Goal: Task Accomplishment & Management: Use online tool/utility

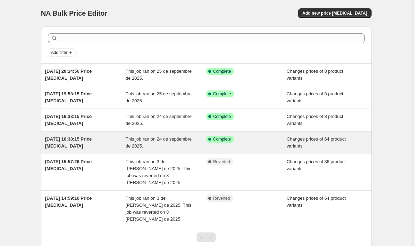
click at [183, 147] on div "This job ran on 24 de septiembre de 2025." at bounding box center [166, 143] width 81 height 14
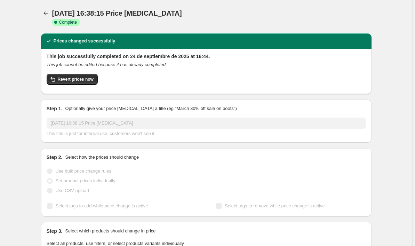
select select "collection"
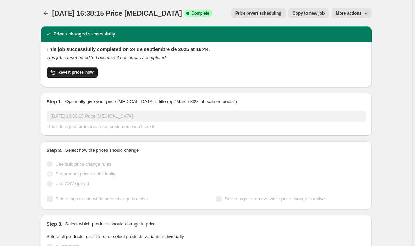
click at [69, 73] on span "Revert prices now" at bounding box center [76, 73] width 36 height 6
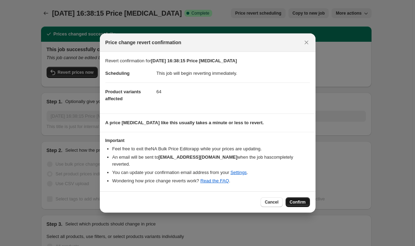
click at [308, 200] on button "Confirm" at bounding box center [298, 202] width 24 height 10
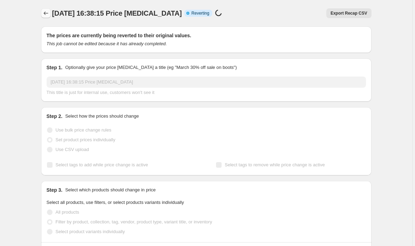
click at [48, 13] on icon "Price change jobs" at bounding box center [45, 13] width 7 height 7
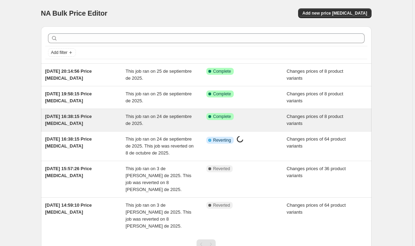
click at [162, 117] on span "This job ran on 24 de septiembre de 2025." at bounding box center [159, 120] width 66 height 12
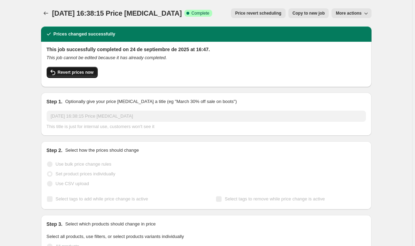
click at [89, 71] on span "Revert prices now" at bounding box center [76, 73] width 36 height 6
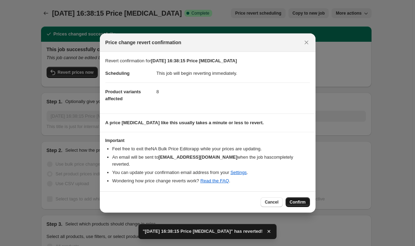
click at [298, 197] on button "Confirm" at bounding box center [298, 202] width 24 height 10
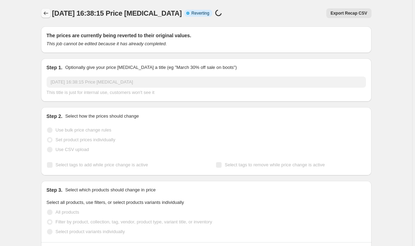
click at [47, 15] on icon "Price change jobs" at bounding box center [45, 13] width 7 height 7
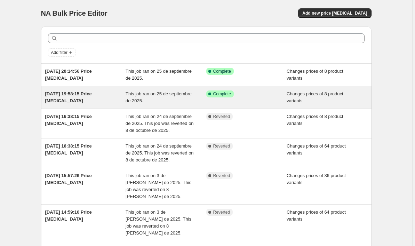
click at [111, 102] on div "[DATE] 19:58:15 Price [MEDICAL_DATA]" at bounding box center [85, 97] width 81 height 14
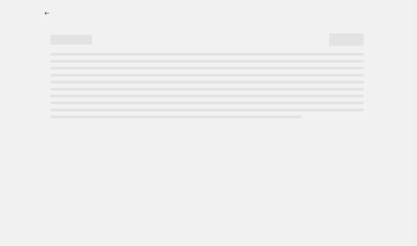
select select "collection"
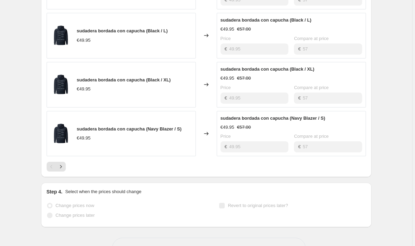
scroll to position [470, 0]
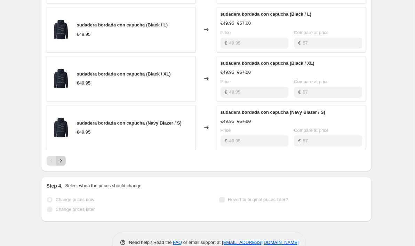
click at [59, 159] on icon "Next" at bounding box center [60, 160] width 7 height 7
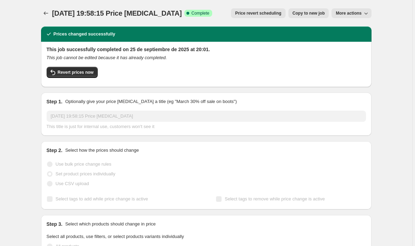
scroll to position [0, 0]
click at [47, 15] on icon "Price change jobs" at bounding box center [45, 13] width 7 height 7
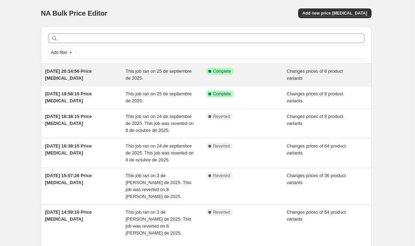
click at [130, 70] on span "This job ran on 25 de septiembre de 2025." at bounding box center [159, 75] width 66 height 12
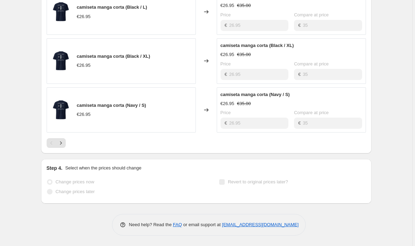
scroll to position [430, 0]
click at [62, 145] on icon "Next" at bounding box center [60, 142] width 7 height 7
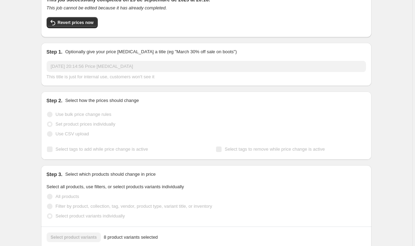
scroll to position [0, 0]
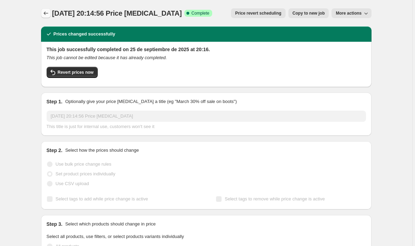
click at [45, 14] on icon "Price change jobs" at bounding box center [45, 13] width 7 height 7
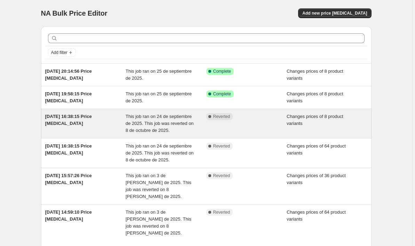
click at [83, 128] on div "[DATE] 16:38:15 Price [MEDICAL_DATA]" at bounding box center [85, 123] width 81 height 21
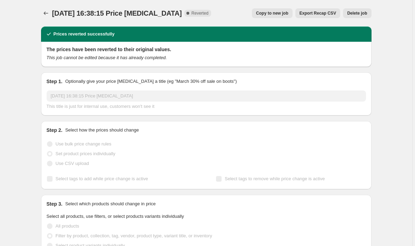
click at [278, 15] on span "Copy to new job" at bounding box center [272, 13] width 32 height 6
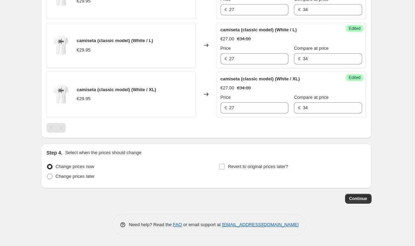
scroll to position [584, 0]
click at [360, 198] on span "Continue" at bounding box center [358, 199] width 18 height 6
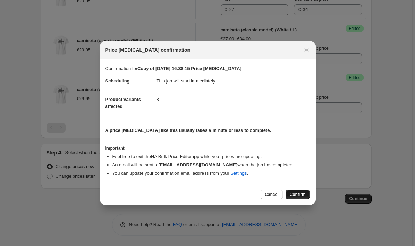
click at [294, 193] on span "Confirm" at bounding box center [298, 195] width 16 height 6
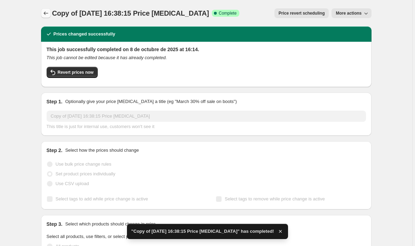
click at [48, 13] on icon "Price change jobs" at bounding box center [45, 13] width 7 height 7
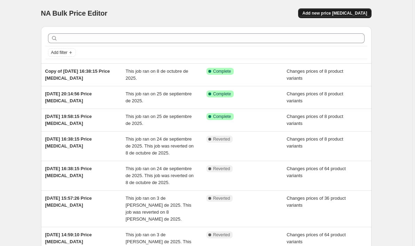
click at [335, 15] on span "Add new price [MEDICAL_DATA]" at bounding box center [334, 13] width 65 height 6
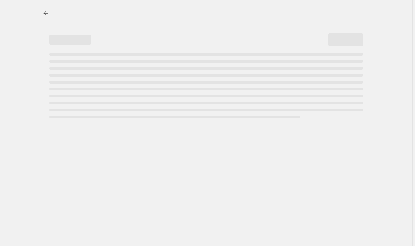
select select "percentage"
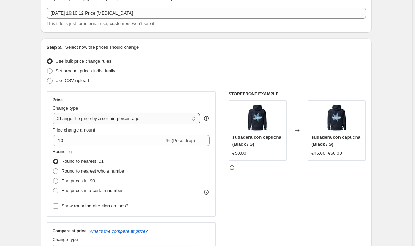
scroll to position [39, 0]
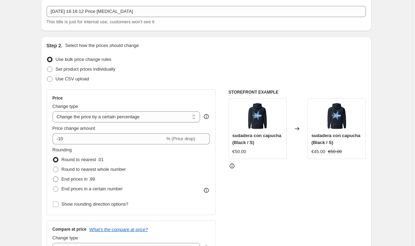
click at [58, 182] on span at bounding box center [56, 179] width 6 height 6
click at [53, 177] on input "End prices in .99" at bounding box center [53, 176] width 0 height 0
radio input "true"
click at [50, 69] on span at bounding box center [50, 69] width 6 height 6
click at [47, 67] on input "Set product prices individually" at bounding box center [47, 66] width 0 height 0
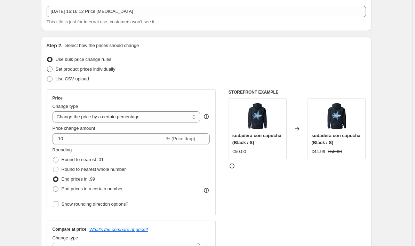
radio input "true"
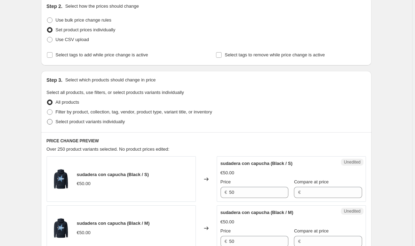
scroll to position [80, 0]
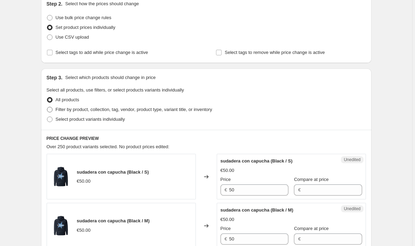
click at [53, 108] on span at bounding box center [50, 110] width 6 height 6
click at [47, 107] on input "Filter by product, collection, tag, vendor, product type, variant title, or inv…" at bounding box center [47, 107] width 0 height 0
radio input "true"
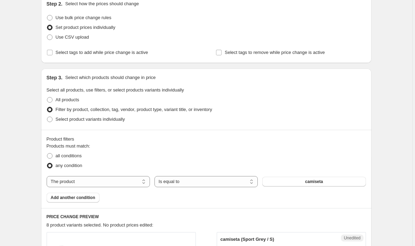
click at [125, 176] on div "Products must match: all conditions any condition The product The product's col…" at bounding box center [206, 173] width 319 height 60
select select "collection"
click at [282, 182] on button "beginning of summer drop" at bounding box center [313, 182] width 103 height 10
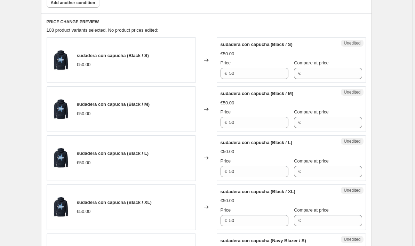
scroll to position [278, 0]
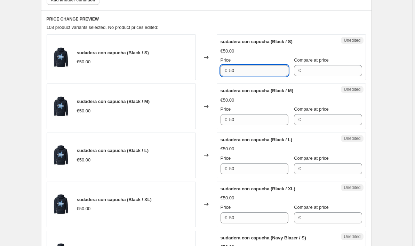
click at [242, 74] on input "50" at bounding box center [258, 70] width 59 height 11
type input "5"
type input "40"
click at [265, 119] on input "50" at bounding box center [258, 119] width 59 height 11
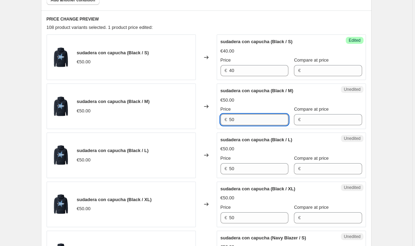
paste input "4"
type input "40"
click at [254, 176] on div "Unedited sudadera con capucha (Black / L) €50.00 Price € 50 Compare at price €" at bounding box center [291, 156] width 149 height 46
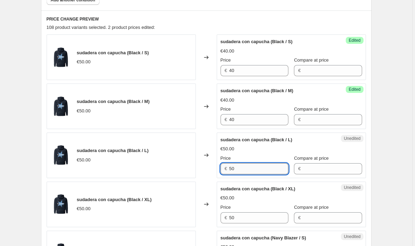
click at [254, 170] on input "50" at bounding box center [258, 168] width 59 height 11
paste input "4"
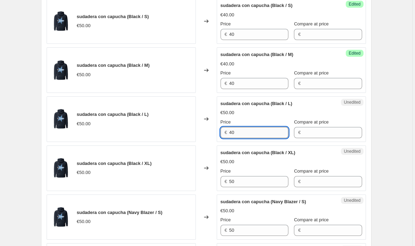
scroll to position [315, 0]
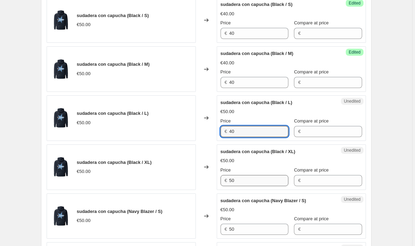
type input "40"
click at [252, 182] on input "50" at bounding box center [258, 180] width 59 height 11
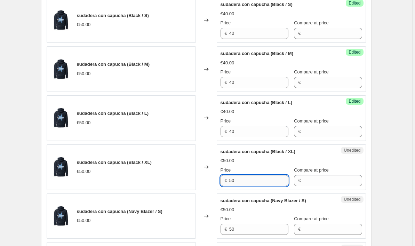
paste input "4"
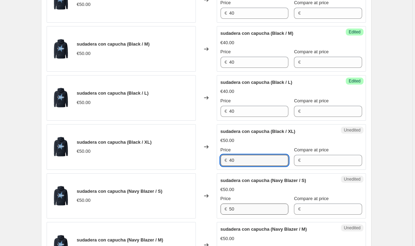
scroll to position [336, 0]
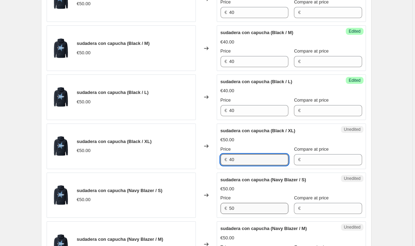
type input "40"
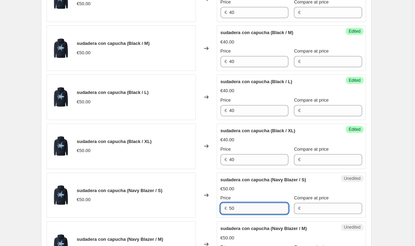
click at [255, 211] on input "50" at bounding box center [258, 208] width 59 height 11
paste input "4"
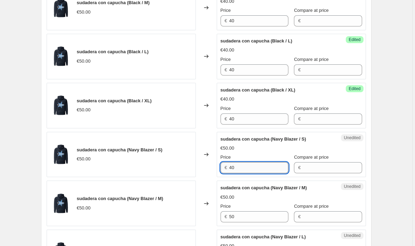
scroll to position [380, 0]
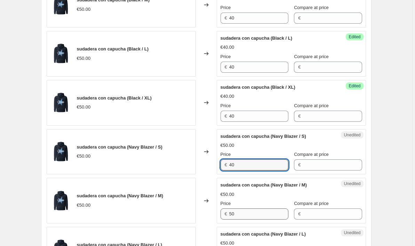
type input "40"
click at [255, 214] on input "50" at bounding box center [258, 213] width 59 height 11
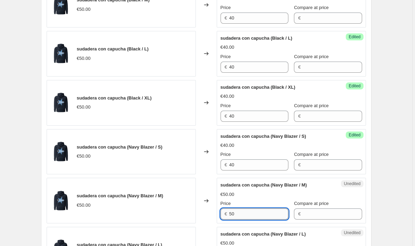
paste input "4"
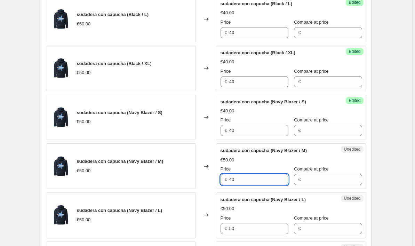
scroll to position [426, 0]
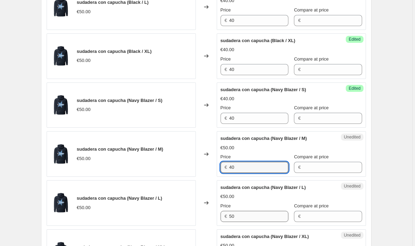
type input "40"
click at [255, 214] on input "50" at bounding box center [258, 216] width 59 height 11
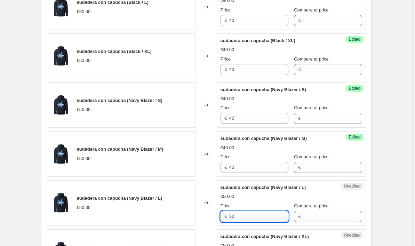
paste input "4"
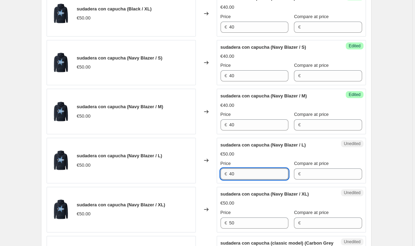
scroll to position [471, 0]
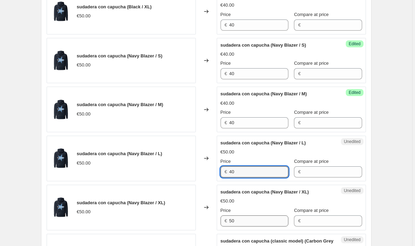
type input "40"
click at [254, 224] on input "50" at bounding box center [258, 220] width 59 height 11
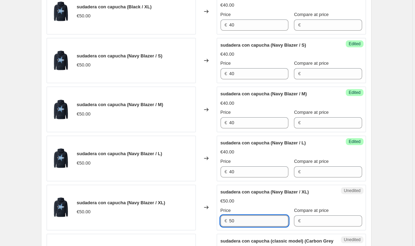
paste input "4"
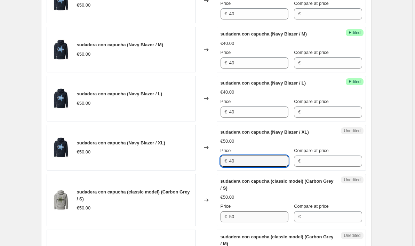
scroll to position [532, 0]
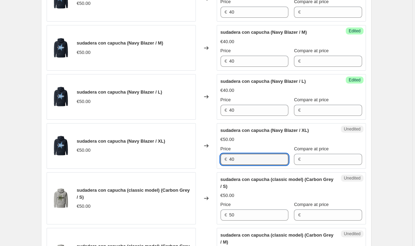
type input "40"
click at [259, 207] on div "Price" at bounding box center [255, 204] width 68 height 7
click at [259, 223] on div "Unedited sudadera con capucha (classic model) (Carbon Grey / S) €50.00 Price € …" at bounding box center [291, 198] width 149 height 53
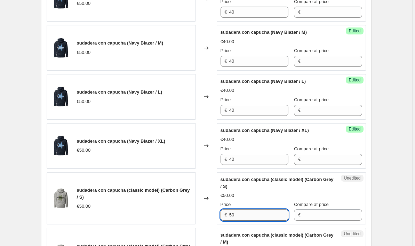
click at [260, 217] on input "50" at bounding box center [258, 214] width 59 height 11
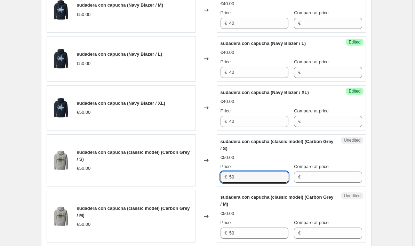
scroll to position [579, 0]
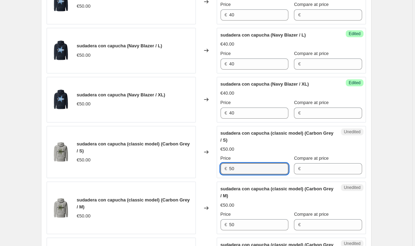
paste input "4"
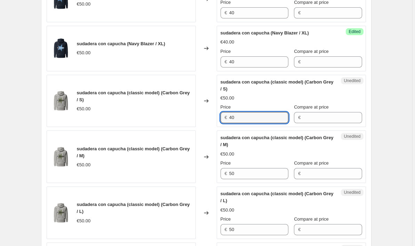
scroll to position [641, 0]
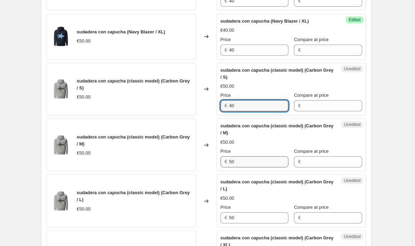
type input "40"
click at [256, 162] on input "50" at bounding box center [258, 161] width 59 height 11
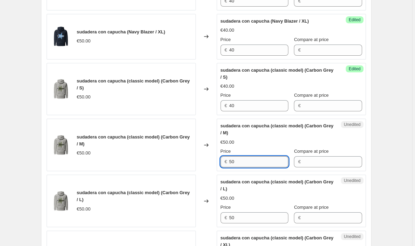
paste input "4"
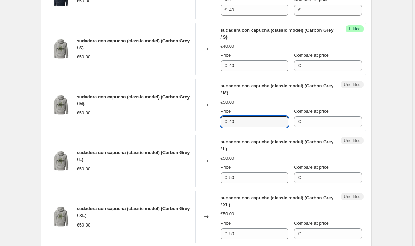
scroll to position [701, 0]
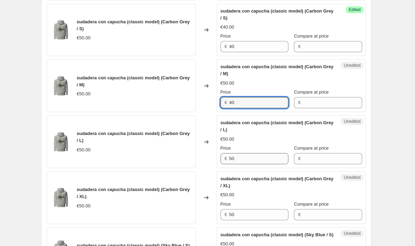
type input "40"
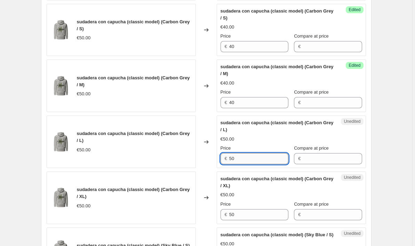
click at [258, 155] on input "50" at bounding box center [258, 158] width 59 height 11
paste input "4"
type input "40"
click at [266, 217] on input "50" at bounding box center [258, 214] width 59 height 11
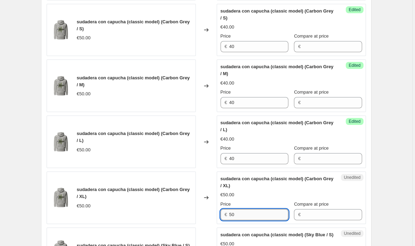
paste input "4"
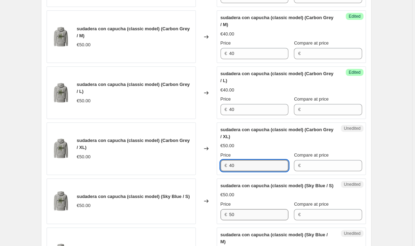
type input "40"
click at [266, 219] on input "50" at bounding box center [258, 214] width 59 height 11
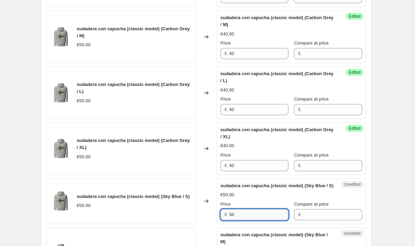
paste input "4"
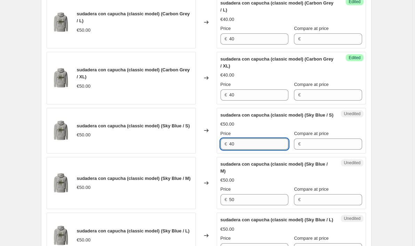
scroll to position [822, 0]
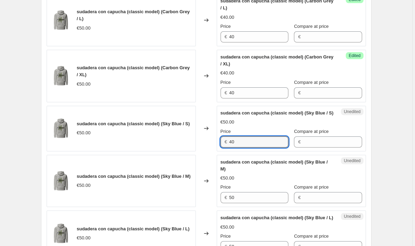
type input "40"
click at [265, 207] on div "Unedited sudadera con capucha (classic model) (Sky Blue / M) €50.00 Price € 50 …" at bounding box center [291, 181] width 149 height 53
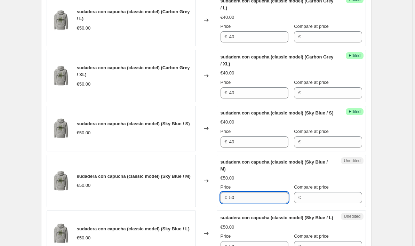
click at [265, 203] on input "50" at bounding box center [258, 197] width 59 height 11
paste input "4"
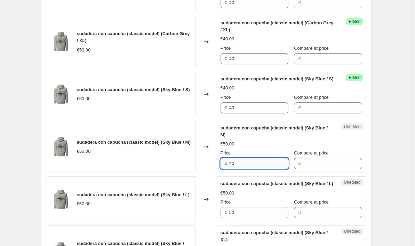
scroll to position [880, 0]
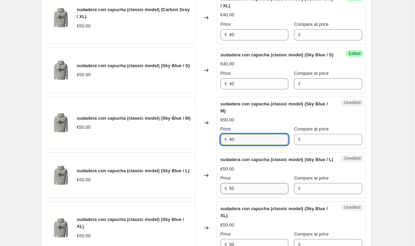
type input "40"
click at [265, 194] on input "50" at bounding box center [258, 188] width 59 height 11
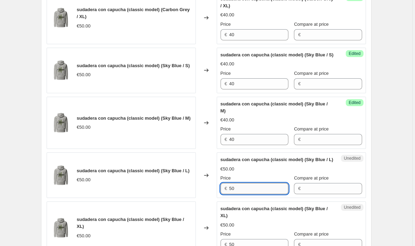
paste input "4"
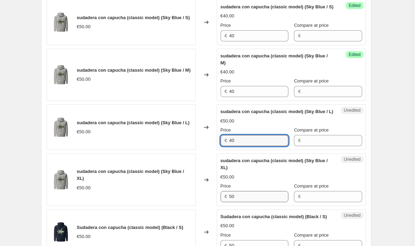
type input "40"
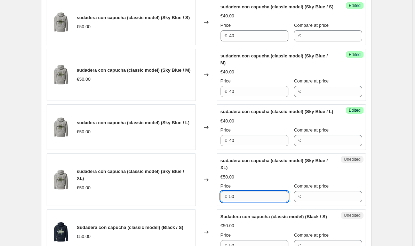
click at [265, 202] on input "50" at bounding box center [258, 196] width 59 height 11
paste input "4"
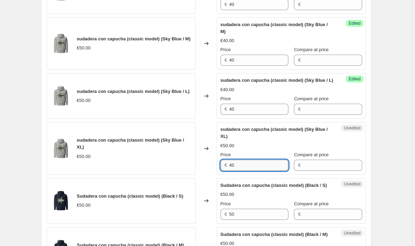
scroll to position [972, 0]
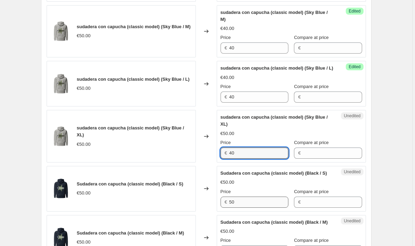
type input "40"
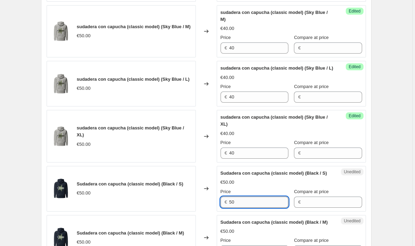
click at [263, 208] on input "50" at bounding box center [258, 202] width 59 height 11
paste input "4"
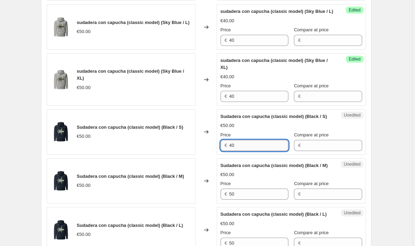
scroll to position [1031, 0]
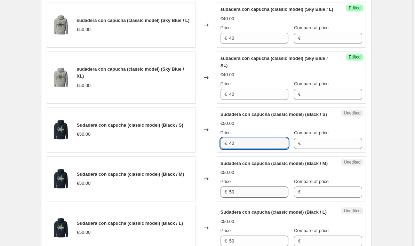
type input "40"
click at [264, 198] on input "50" at bounding box center [258, 191] width 59 height 11
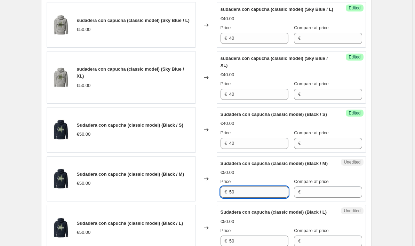
click at [264, 198] on input "50" at bounding box center [258, 191] width 59 height 11
paste input "4"
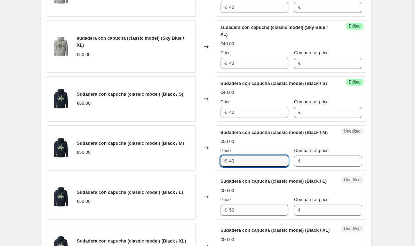
scroll to position [1109, 0]
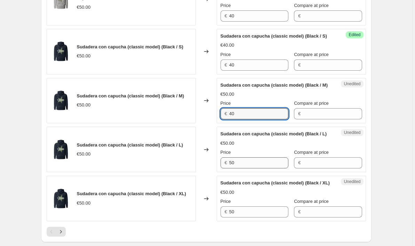
type input "40"
click at [253, 168] on input "50" at bounding box center [258, 162] width 59 height 11
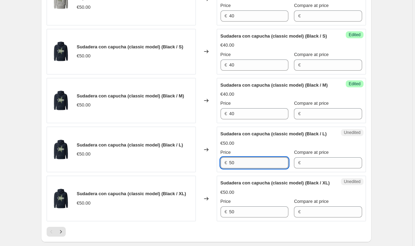
click at [253, 168] on input "50" at bounding box center [258, 162] width 59 height 11
paste input "4"
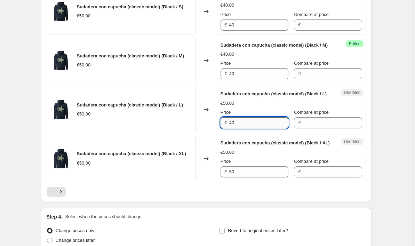
scroll to position [1162, 0]
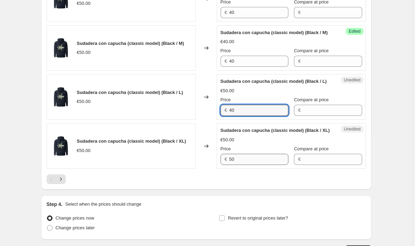
type input "40"
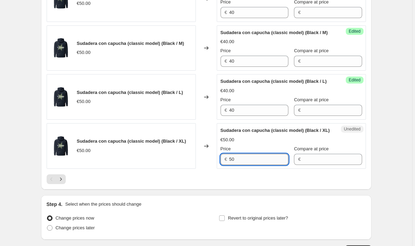
click at [253, 165] on input "50" at bounding box center [258, 159] width 59 height 11
paste input "4"
type input "40"
click at [61, 183] on icon "Next" at bounding box center [60, 179] width 7 height 7
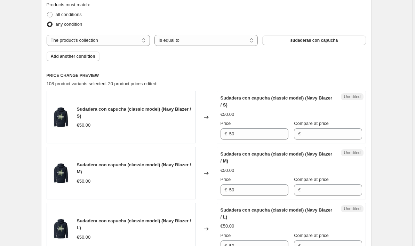
scroll to position [222, 0]
click at [263, 137] on input "50" at bounding box center [258, 133] width 59 height 11
paste input "4"
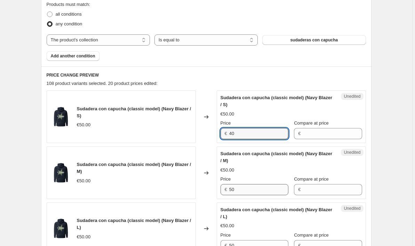
type input "40"
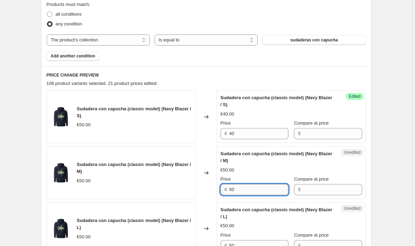
click at [258, 186] on input "50" at bounding box center [258, 189] width 59 height 11
paste input "4"
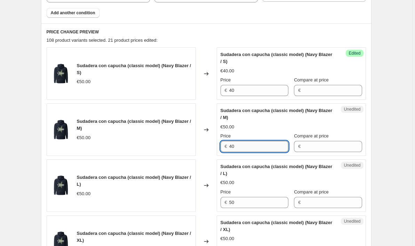
scroll to position [307, 0]
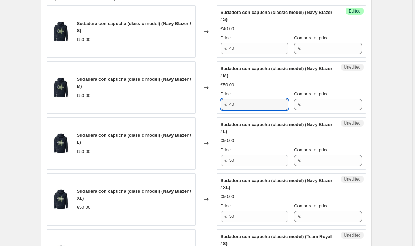
type input "40"
click at [262, 167] on div "Unedited Sudadera con capucha (classic model) (Navy Blazer / L) €50.00 Price € …" at bounding box center [291, 143] width 149 height 53
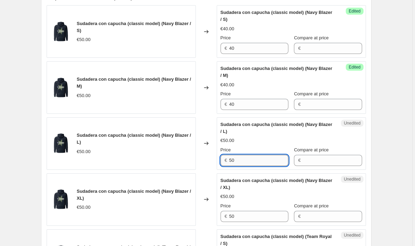
click at [258, 164] on input "50" at bounding box center [258, 160] width 59 height 11
paste input "4"
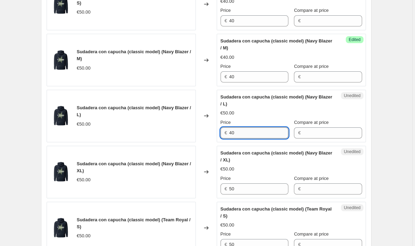
scroll to position [346, 0]
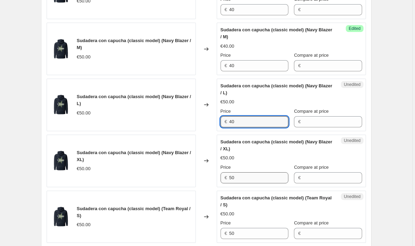
type input "40"
click at [255, 180] on input "50" at bounding box center [258, 177] width 59 height 11
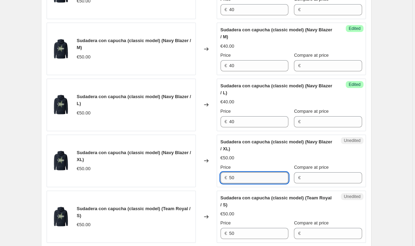
paste input "40"
click at [255, 180] on input "5040" at bounding box center [258, 177] width 59 height 11
paste input "text"
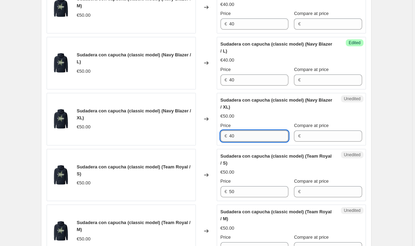
scroll to position [389, 0]
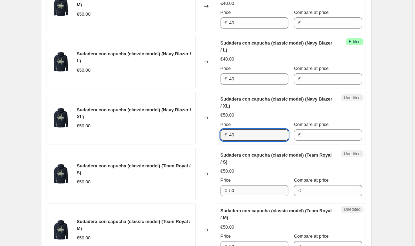
type input "40"
click at [252, 194] on input "50" at bounding box center [258, 190] width 59 height 11
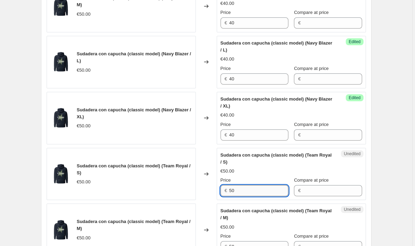
click at [252, 194] on input "50" at bounding box center [258, 190] width 59 height 11
paste input "4"
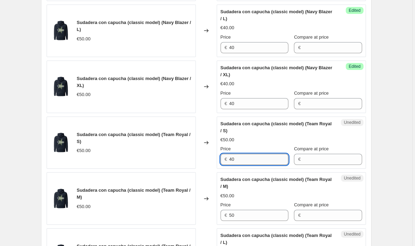
scroll to position [421, 0]
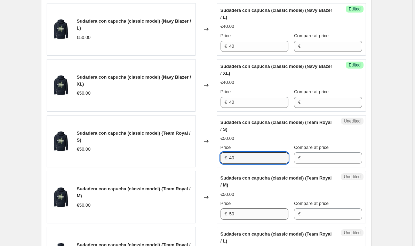
type input "40"
click at [248, 211] on input "50" at bounding box center [258, 213] width 59 height 11
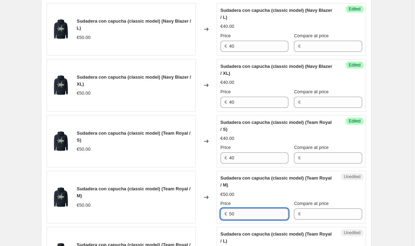
click at [248, 211] on input "50" at bounding box center [258, 213] width 59 height 11
paste input "4"
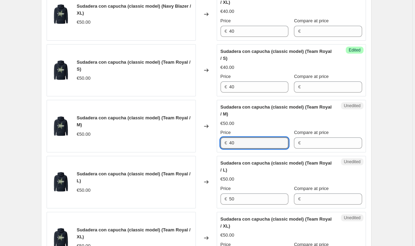
scroll to position [497, 0]
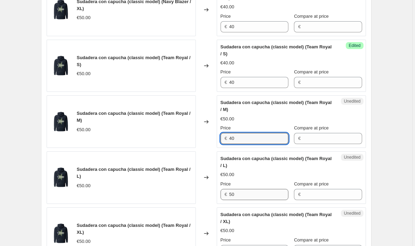
type input "40"
click at [245, 199] on input "50" at bounding box center [258, 194] width 59 height 11
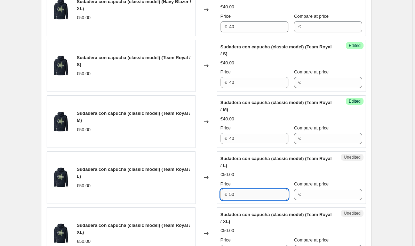
click at [245, 199] on input "50" at bounding box center [258, 194] width 59 height 11
paste input "4"
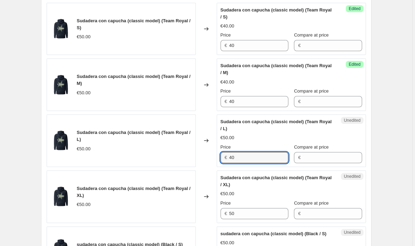
scroll to position [536, 0]
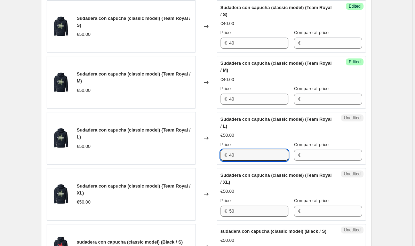
type input "40"
click at [248, 208] on input "50" at bounding box center [258, 211] width 59 height 11
click at [250, 213] on input "50" at bounding box center [258, 211] width 59 height 11
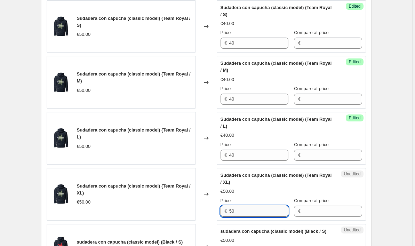
paste input "4"
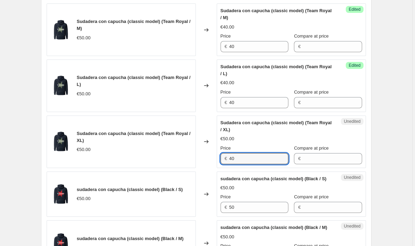
scroll to position [600, 0]
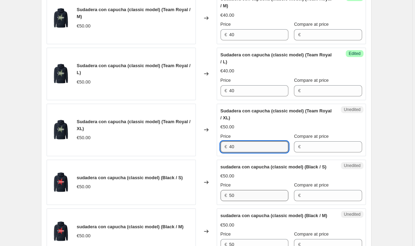
type input "40"
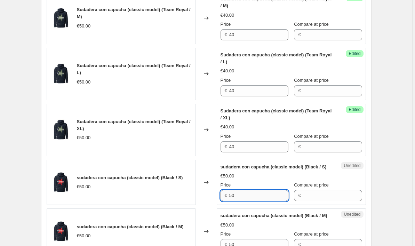
click at [252, 196] on input "50" at bounding box center [258, 195] width 59 height 11
paste input "4"
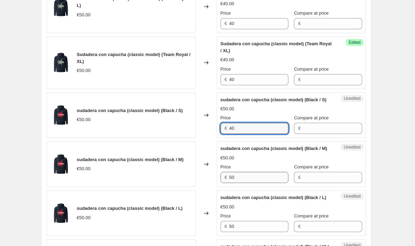
type input "40"
click at [258, 180] on input "50" at bounding box center [258, 177] width 59 height 11
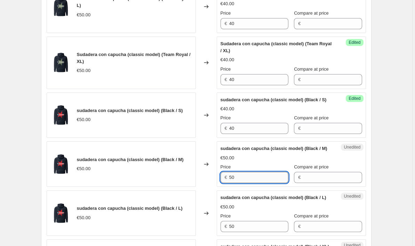
paste input "4"
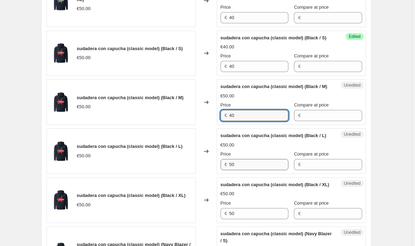
type input "40"
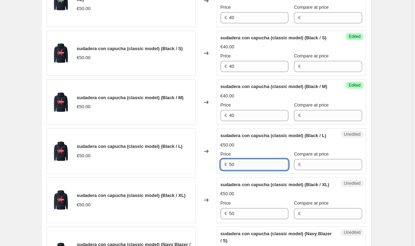
click at [263, 165] on input "50" at bounding box center [258, 164] width 59 height 11
paste input "4"
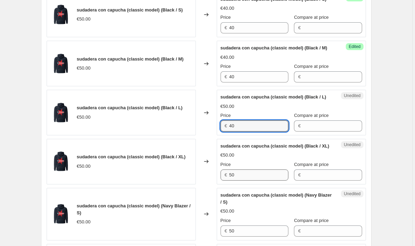
scroll to position [769, 0]
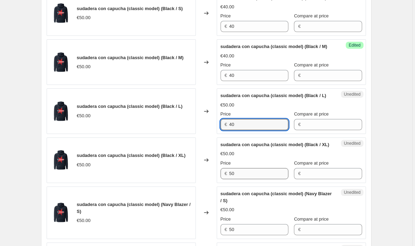
type input "40"
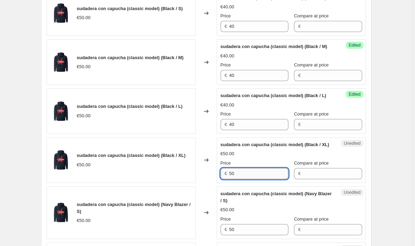
click at [261, 170] on input "50" at bounding box center [258, 173] width 59 height 11
paste input "4"
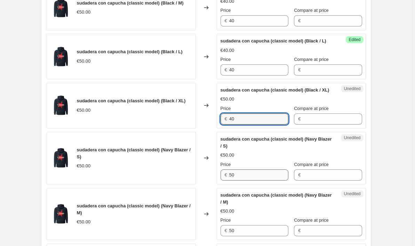
type input "40"
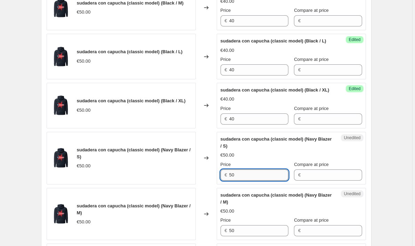
click at [261, 170] on input "50" at bounding box center [258, 174] width 59 height 11
paste input "4"
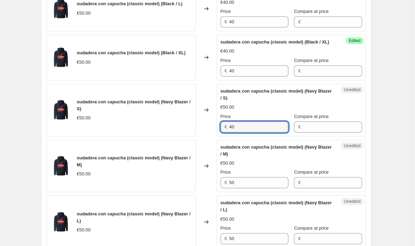
scroll to position [878, 0]
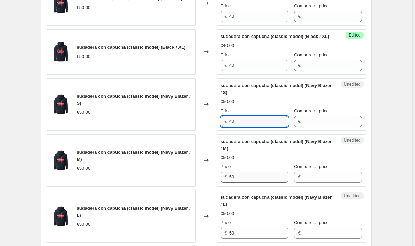
type input "40"
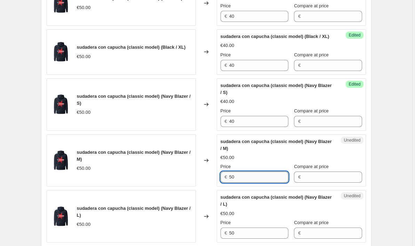
click at [257, 175] on input "50" at bounding box center [258, 177] width 59 height 11
paste input "4"
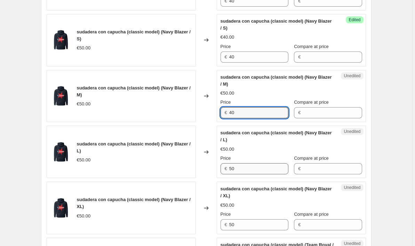
type input "40"
click at [257, 169] on input "50" at bounding box center [258, 168] width 59 height 11
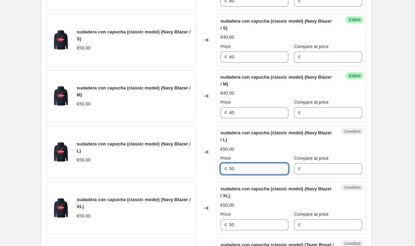
paste input "4"
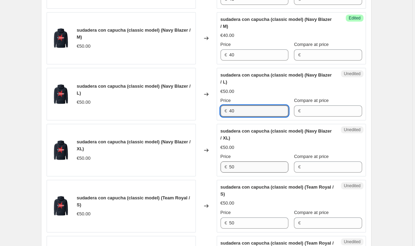
type input "40"
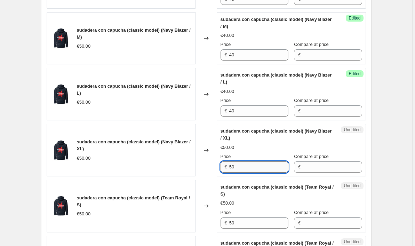
click at [257, 169] on input "50" at bounding box center [258, 166] width 59 height 11
paste input "4"
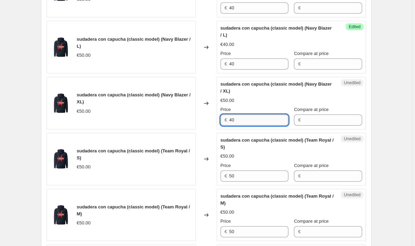
scroll to position [1064, 0]
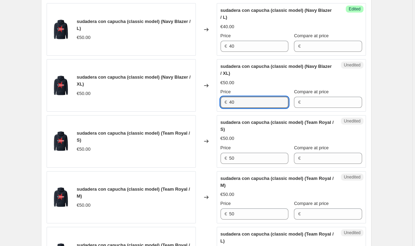
type input "40"
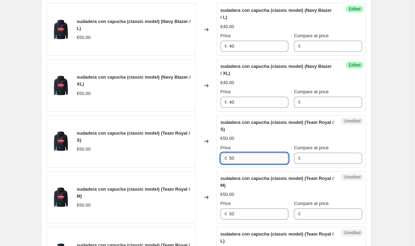
click at [257, 158] on input "50" at bounding box center [258, 158] width 59 height 11
paste input "4"
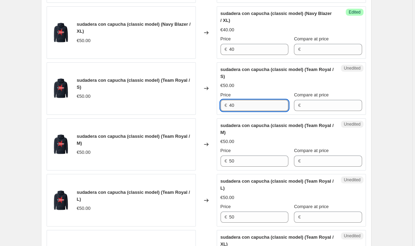
scroll to position [1125, 0]
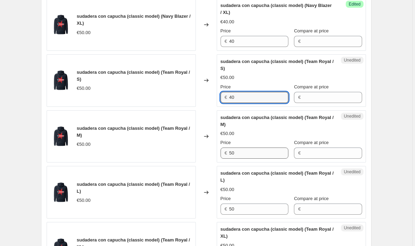
type input "40"
click at [257, 158] on input "50" at bounding box center [258, 152] width 59 height 11
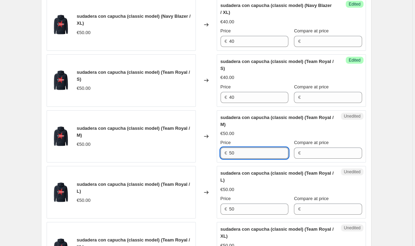
paste input "4"
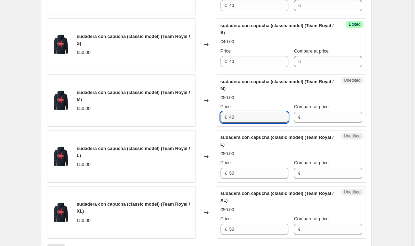
scroll to position [1162, 0]
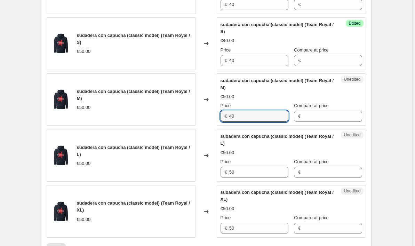
type input "40"
click at [257, 165] on div "Price" at bounding box center [255, 161] width 68 height 7
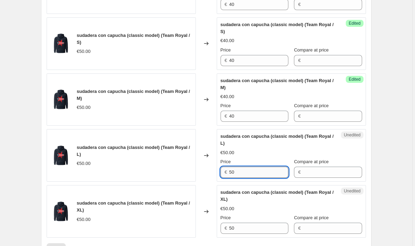
click at [256, 171] on input "50" at bounding box center [258, 172] width 59 height 11
paste input "4"
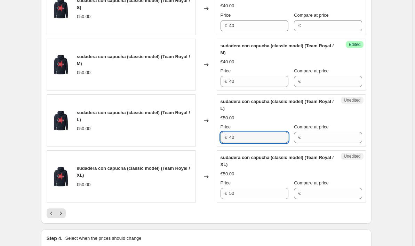
scroll to position [1203, 0]
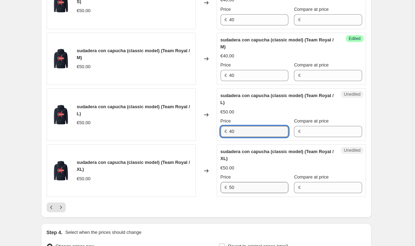
type input "40"
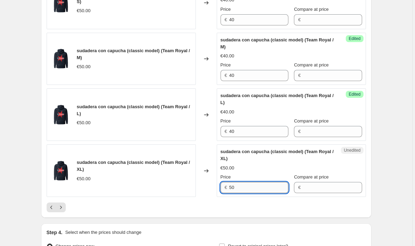
click at [252, 184] on input "50" at bounding box center [258, 187] width 59 height 11
paste input "4"
type input "40"
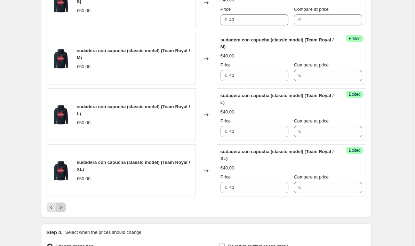
click at [66, 208] on button "Next" at bounding box center [61, 207] width 10 height 10
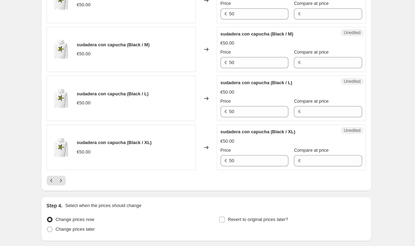
scroll to position [1120, 0]
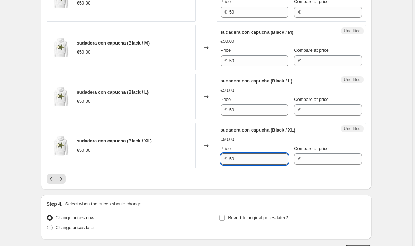
click at [248, 159] on input "50" at bounding box center [258, 158] width 59 height 11
paste
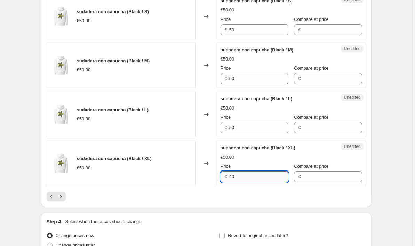
scroll to position [1101, 0]
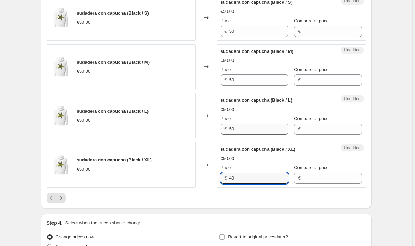
type input "40"
click at [260, 132] on input "50" at bounding box center [258, 128] width 59 height 11
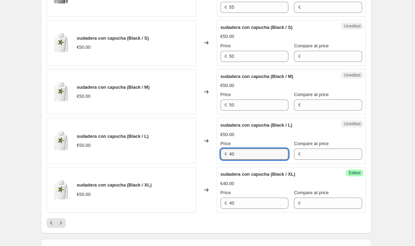
scroll to position [1071, 0]
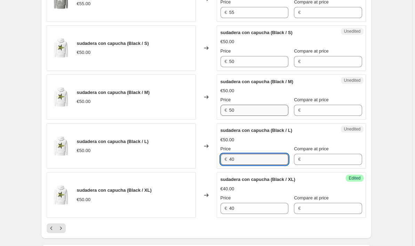
type input "40"
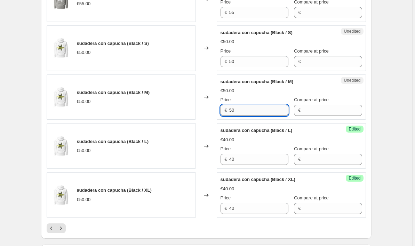
click at [257, 114] on input "50" at bounding box center [258, 110] width 59 height 11
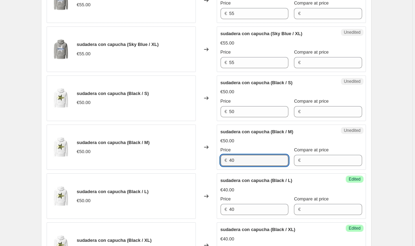
scroll to position [1020, 0]
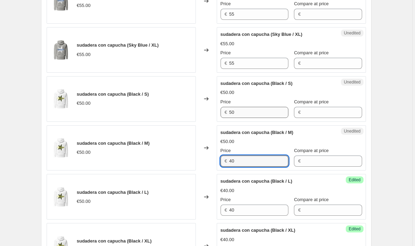
type input "40"
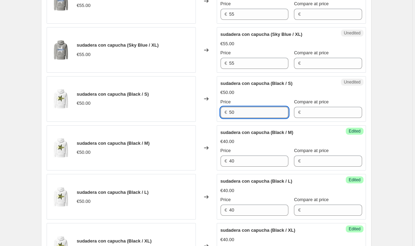
click at [257, 112] on input "50" at bounding box center [258, 112] width 59 height 11
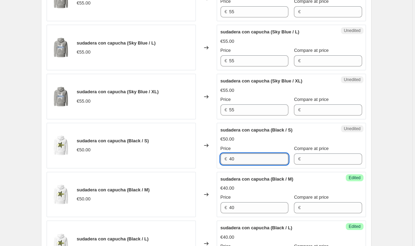
scroll to position [973, 0]
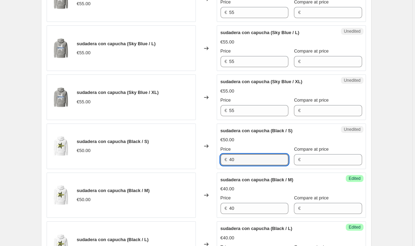
type input "40"
click at [257, 117] on div "Unedited sudadera con capucha (Sky Blue / XL) €55.00 Price € 55 Compare at pric…" at bounding box center [291, 97] width 149 height 46
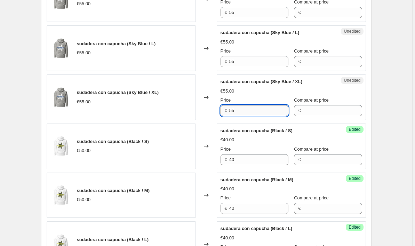
click at [260, 107] on input "55" at bounding box center [258, 110] width 59 height 11
click at [270, 129] on span "sudadera con capucha (Black / S)" at bounding box center [257, 130] width 72 height 5
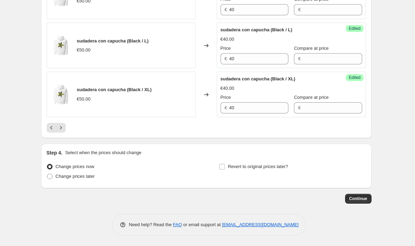
scroll to position [1171, 0]
click at [64, 128] on icon "Next" at bounding box center [60, 127] width 7 height 7
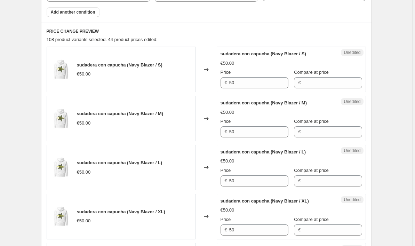
scroll to position [264, 0]
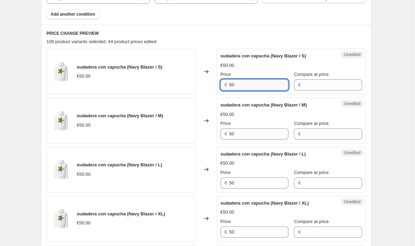
click at [260, 83] on input "50" at bounding box center [258, 84] width 59 height 11
paste input "4"
type input "40"
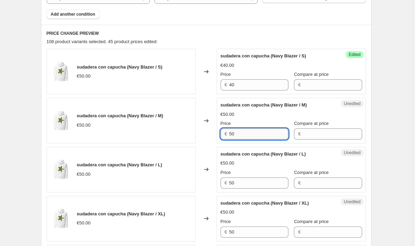
click at [251, 137] on input "50" at bounding box center [258, 133] width 59 height 11
paste input "4"
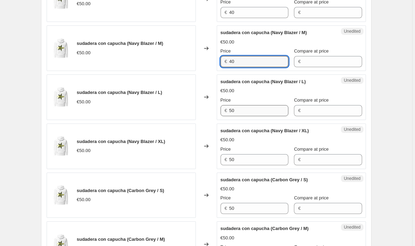
type input "40"
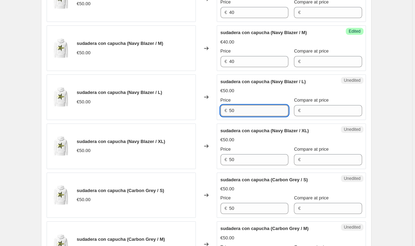
click at [261, 110] on input "50" at bounding box center [258, 110] width 59 height 11
paste input "4"
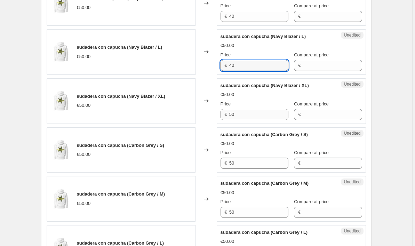
type input "40"
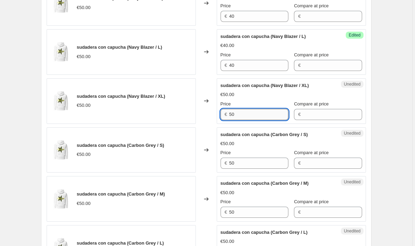
click at [261, 115] on input "50" at bounding box center [258, 114] width 59 height 11
paste input "4"
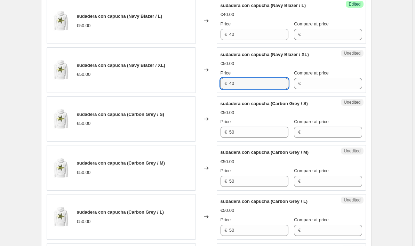
scroll to position [418, 0]
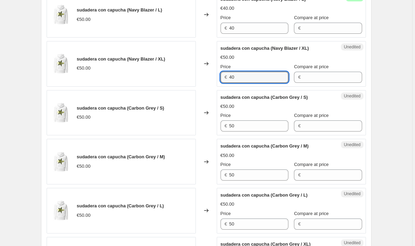
type input "40"
click at [260, 119] on div "Price" at bounding box center [255, 115] width 68 height 7
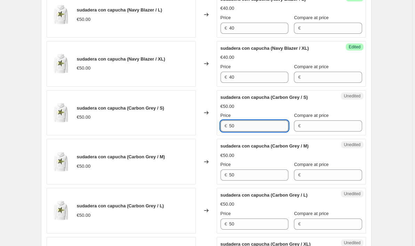
click at [259, 130] on input "50" at bounding box center [258, 125] width 59 height 11
paste input "4"
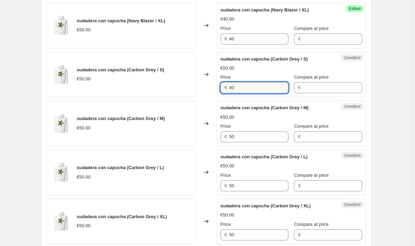
scroll to position [475, 0]
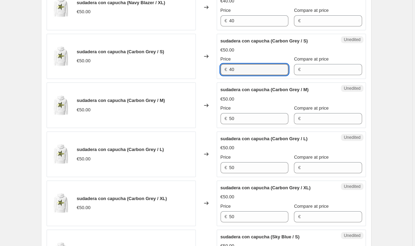
type input "40"
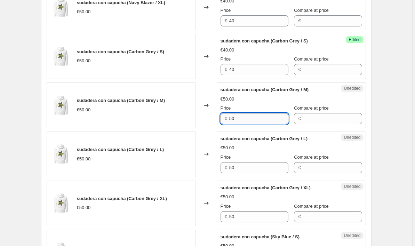
click at [257, 122] on input "50" at bounding box center [258, 118] width 59 height 11
paste input "4"
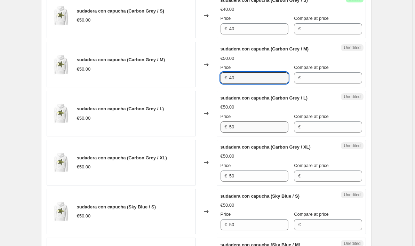
type input "40"
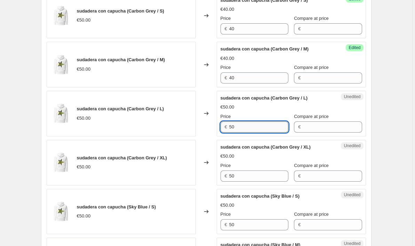
click at [264, 121] on input "50" at bounding box center [258, 126] width 59 height 11
paste input "4"
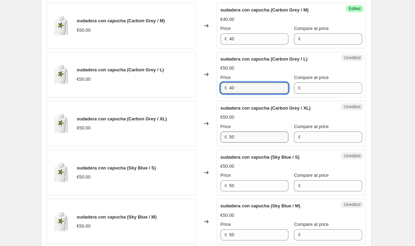
type input "40"
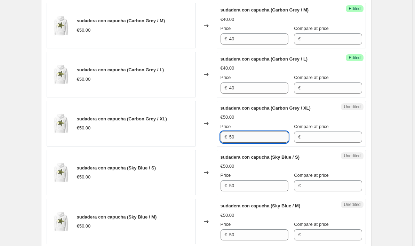
click at [263, 132] on input "50" at bounding box center [258, 136] width 59 height 11
paste input "4"
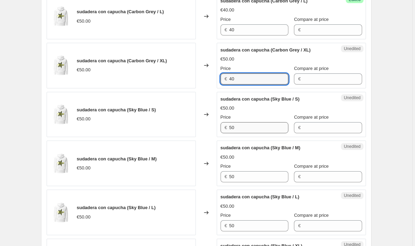
type input "40"
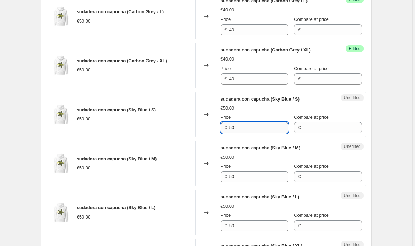
click at [265, 124] on input "50" at bounding box center [258, 127] width 59 height 11
paste input "4"
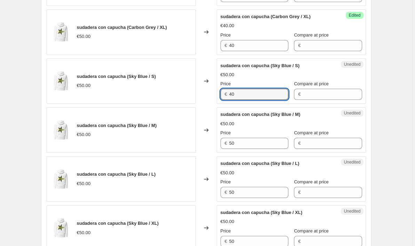
scroll to position [649, 0]
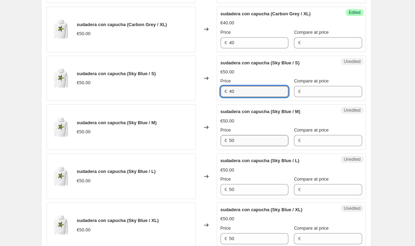
type input "40"
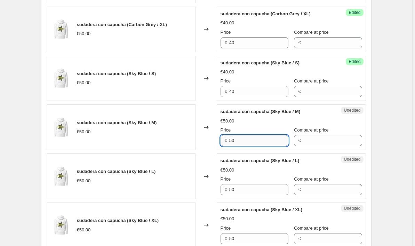
click at [260, 138] on input "50" at bounding box center [258, 140] width 59 height 11
paste input "4"
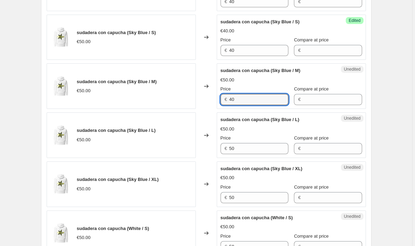
scroll to position [699, 0]
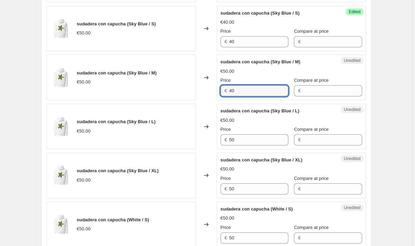
type input "40"
click at [261, 132] on div "Price" at bounding box center [255, 129] width 68 height 7
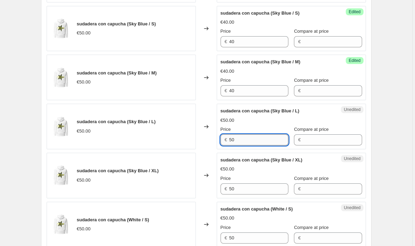
click at [261, 141] on input "50" at bounding box center [258, 139] width 59 height 11
paste input "4"
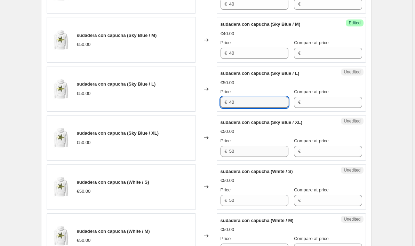
type input "40"
click at [254, 151] on input "50" at bounding box center [258, 151] width 59 height 11
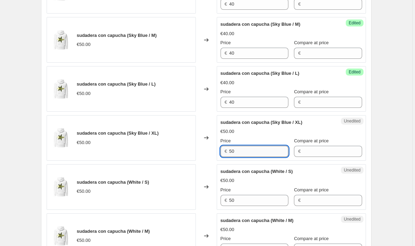
paste input "4"
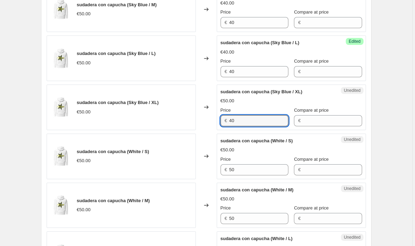
scroll to position [774, 0]
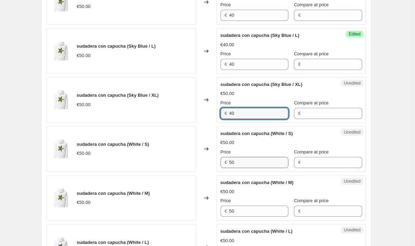
type input "40"
click at [253, 162] on input "50" at bounding box center [258, 162] width 59 height 11
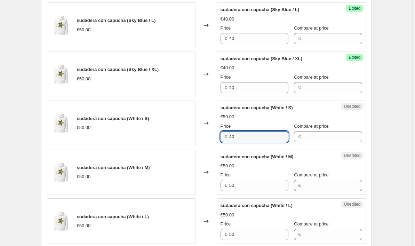
scroll to position [806, 0]
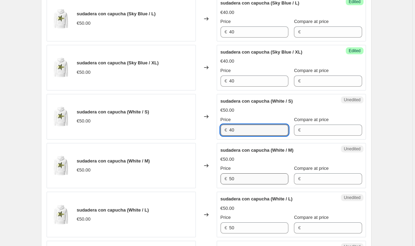
type input "40"
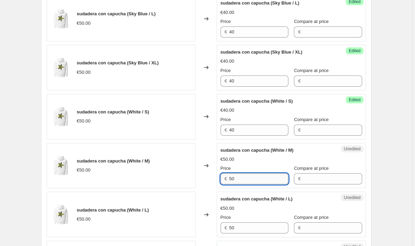
click at [250, 180] on input "50" at bounding box center [258, 178] width 59 height 11
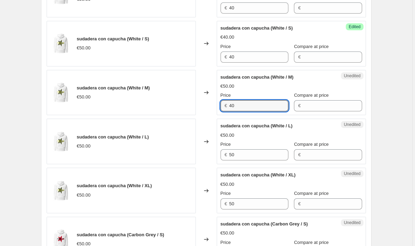
scroll to position [901, 0]
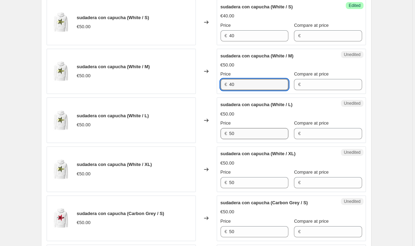
type input "40"
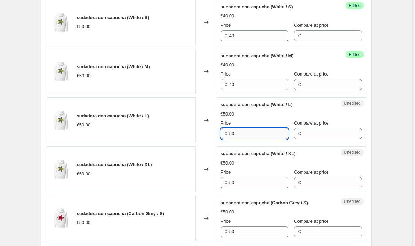
click at [256, 133] on input "50" at bounding box center [258, 133] width 59 height 11
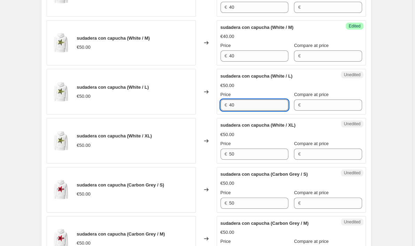
scroll to position [948, 0]
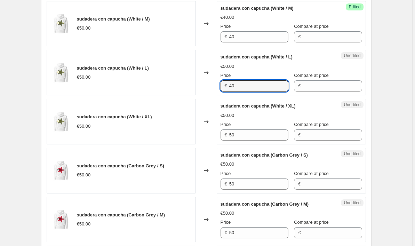
type input "40"
click at [258, 121] on div "Price" at bounding box center [255, 124] width 68 height 7
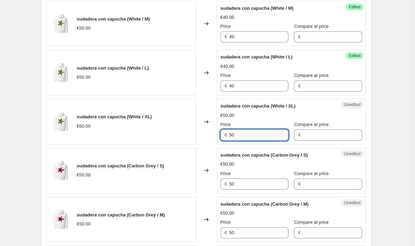
click at [256, 131] on input "50" at bounding box center [258, 134] width 59 height 11
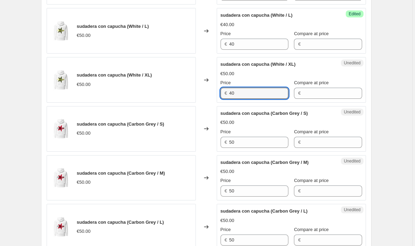
scroll to position [1000, 0]
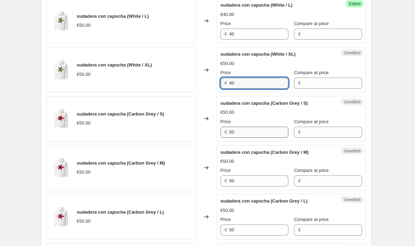
type input "40"
click at [253, 134] on input "50" at bounding box center [258, 132] width 59 height 11
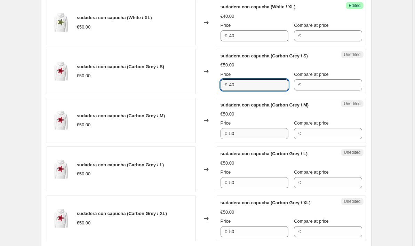
type input "40"
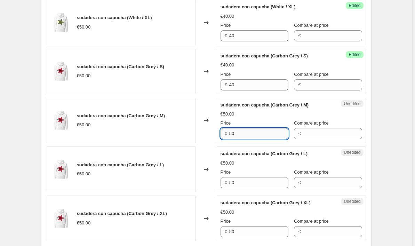
click at [252, 133] on input "50" at bounding box center [258, 133] width 59 height 11
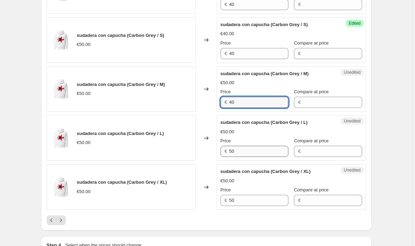
type input "40"
click at [248, 149] on input "50" at bounding box center [258, 151] width 59 height 11
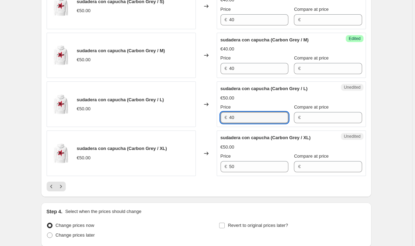
scroll to position [1118, 0]
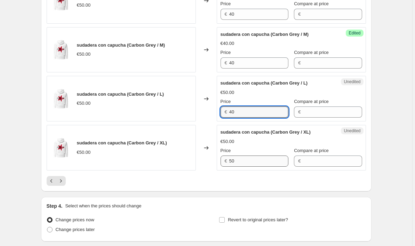
type input "40"
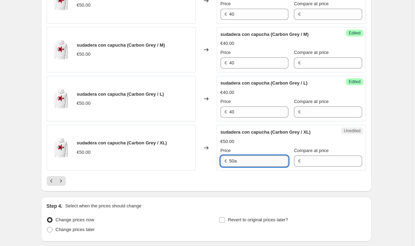
click at [243, 162] on input "50a" at bounding box center [258, 160] width 59 height 11
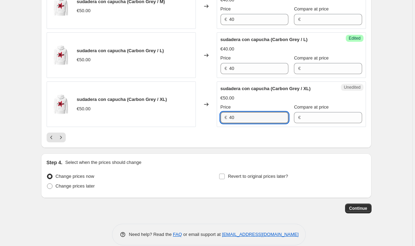
scroll to position [1166, 0]
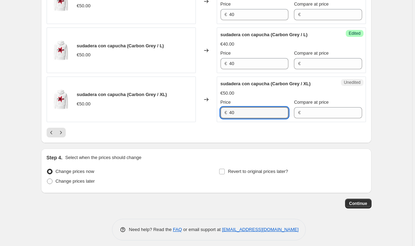
type input "40"
click at [103, 136] on div at bounding box center [206, 133] width 319 height 10
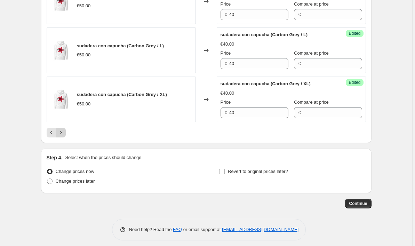
click at [63, 134] on icon "Next" at bounding box center [60, 132] width 7 height 7
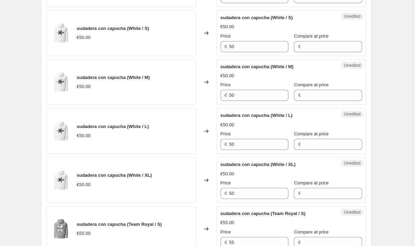
scroll to position [888, 0]
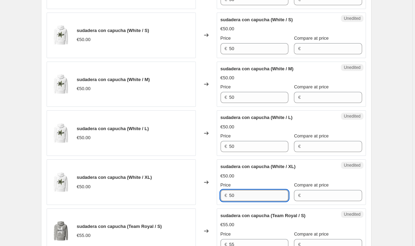
click at [254, 196] on input "50" at bounding box center [258, 195] width 59 height 11
paste input "4"
type input "40"
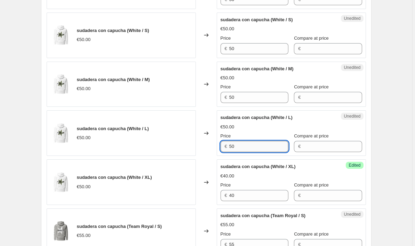
click at [262, 151] on input "50" at bounding box center [258, 146] width 59 height 11
paste input "4"
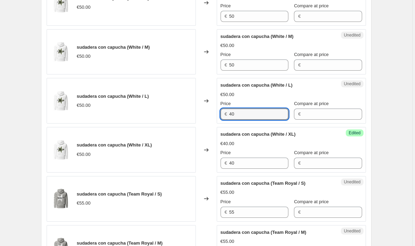
scroll to position [919, 0]
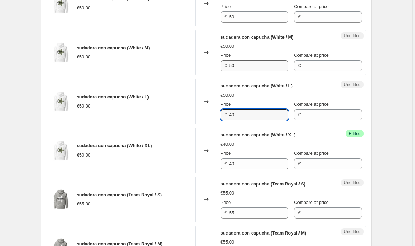
type input "40"
click at [250, 64] on input "50" at bounding box center [258, 65] width 59 height 11
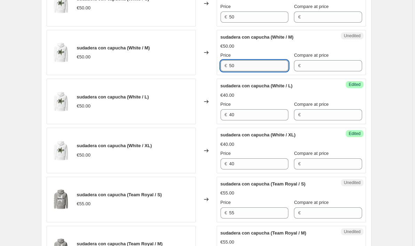
paste input "4"
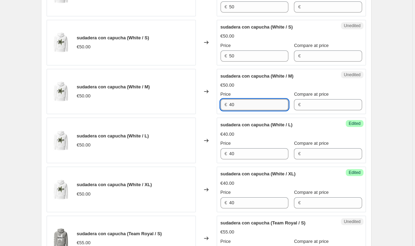
scroll to position [870, 0]
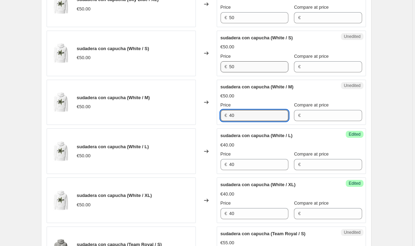
type input "40"
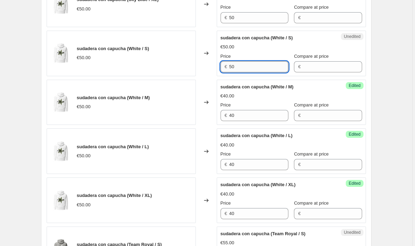
click at [250, 72] on input "50" at bounding box center [258, 66] width 59 height 11
paste input "4"
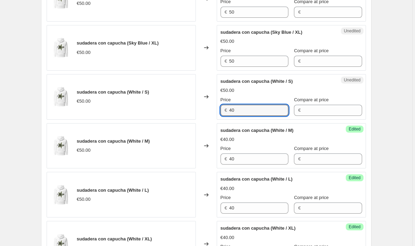
scroll to position [826, 0]
type input "40"
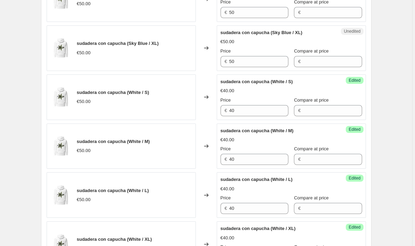
click at [249, 54] on div "Price" at bounding box center [255, 51] width 68 height 7
click at [255, 56] on input "50" at bounding box center [258, 61] width 59 height 11
paste input "40"
paste input "text"
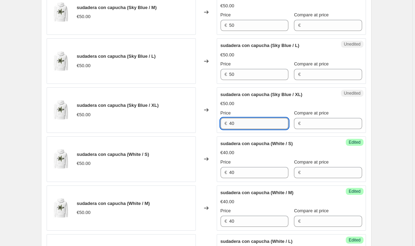
scroll to position [763, 0]
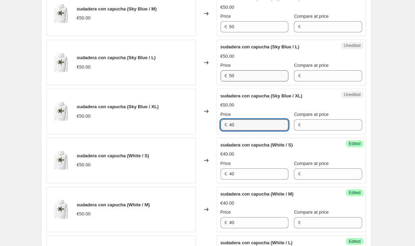
type input "40"
click at [248, 78] on input "50" at bounding box center [258, 75] width 59 height 11
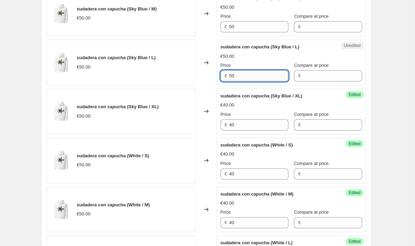
paste input "4"
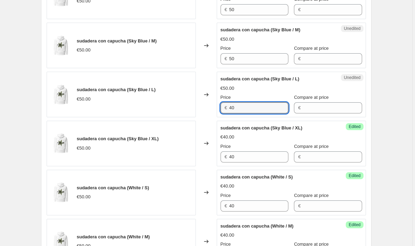
scroll to position [730, 0]
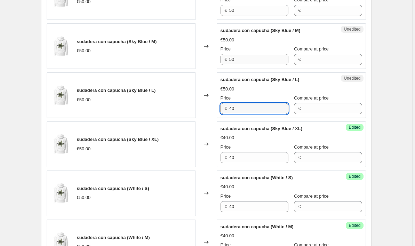
type input "40"
click at [251, 63] on input "50" at bounding box center [258, 59] width 59 height 11
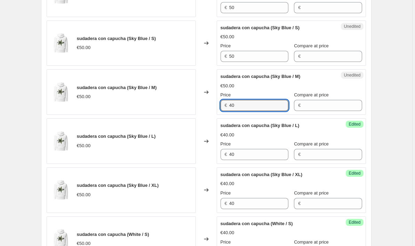
scroll to position [683, 0]
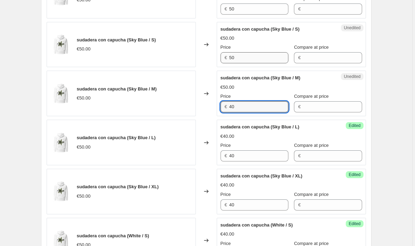
type input "40"
click at [252, 56] on input "50" at bounding box center [258, 57] width 59 height 11
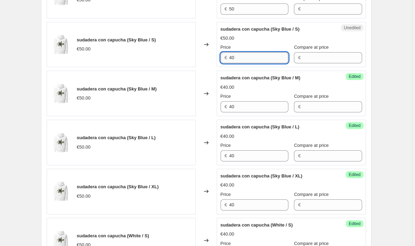
scroll to position [640, 0]
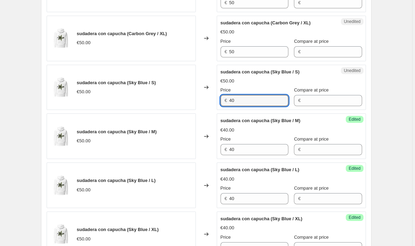
type input "40"
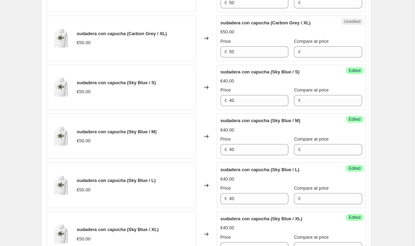
click at [252, 60] on div "Unedited sudadera con capucha (Carbon Grey / XL) €50.00 Price € 50 Compare at p…" at bounding box center [291, 39] width 149 height 46
click at [252, 54] on input "50" at bounding box center [258, 51] width 59 height 11
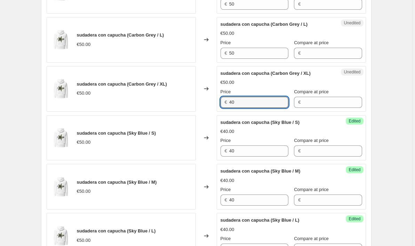
scroll to position [587, 0]
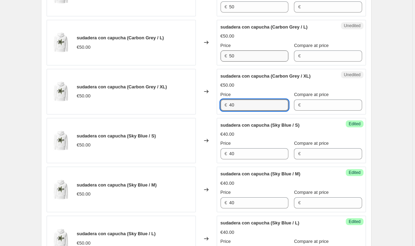
type input "40"
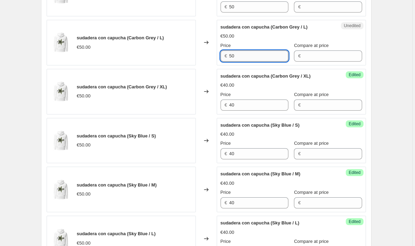
click at [253, 55] on input "50" at bounding box center [258, 55] width 59 height 11
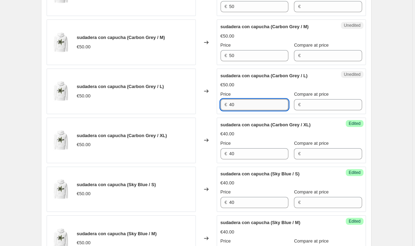
scroll to position [532, 0]
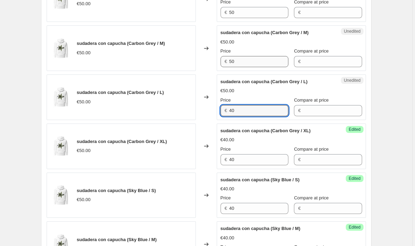
type input "40"
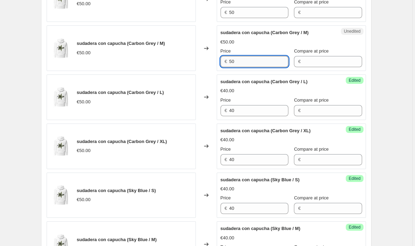
click at [252, 64] on input "50" at bounding box center [258, 61] width 59 height 11
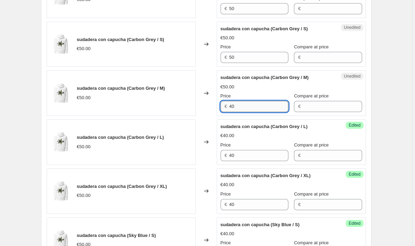
scroll to position [480, 0]
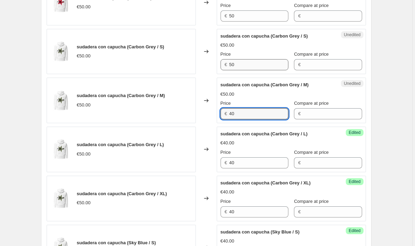
type input "40"
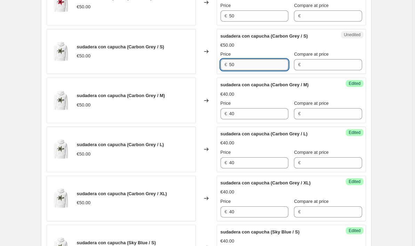
click at [253, 70] on input "50" at bounding box center [258, 64] width 59 height 11
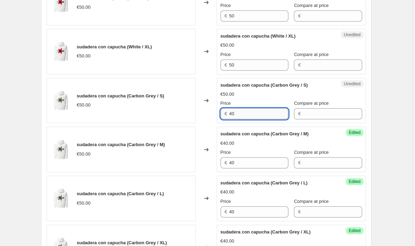
scroll to position [430, 0]
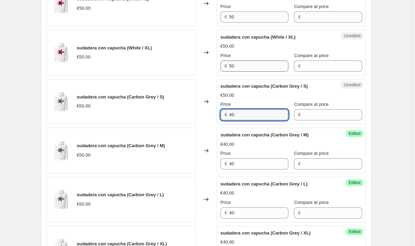
type input "40"
click at [253, 68] on input "50" at bounding box center [258, 66] width 59 height 11
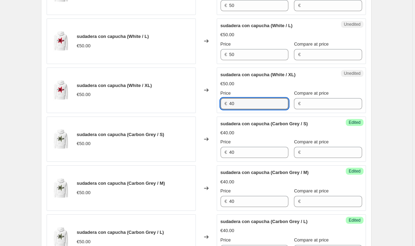
scroll to position [390, 0]
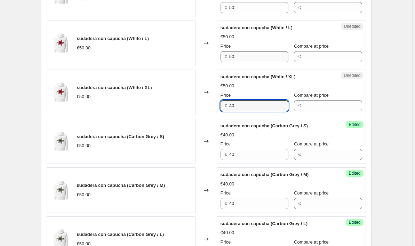
type input "40"
click at [253, 60] on input "50" at bounding box center [258, 56] width 59 height 11
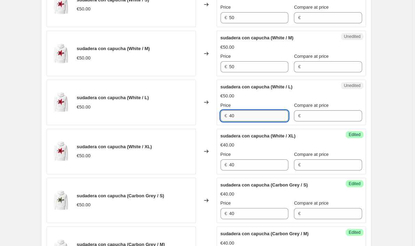
scroll to position [303, 0]
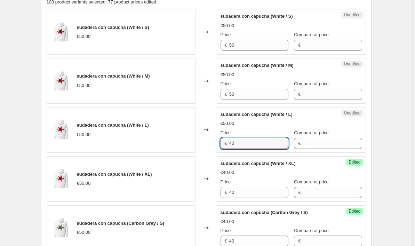
type input "40"
click at [252, 86] on div "Price" at bounding box center [255, 83] width 68 height 7
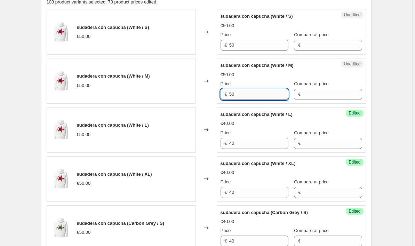
click at [253, 94] on input "50" at bounding box center [258, 94] width 59 height 11
type input "40"
click at [255, 48] on input "50" at bounding box center [258, 45] width 59 height 11
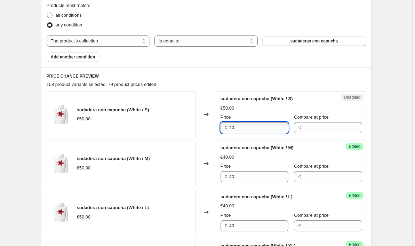
scroll to position [220, 0]
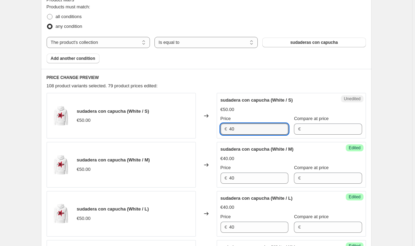
type input "40"
click at [253, 107] on div "€50.00" at bounding box center [292, 109] width 142 height 7
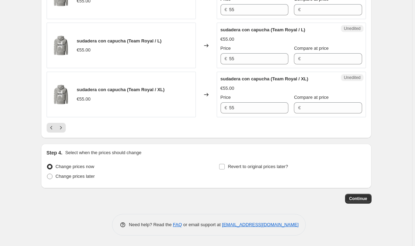
scroll to position [1171, 0]
click at [64, 128] on icon "Next" at bounding box center [60, 127] width 7 height 7
click at [54, 131] on icon "Previous" at bounding box center [51, 127] width 7 height 7
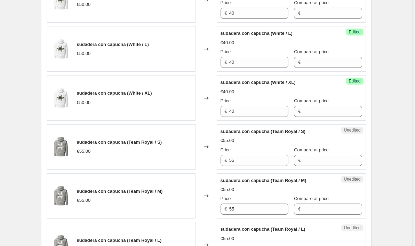
scroll to position [980, 0]
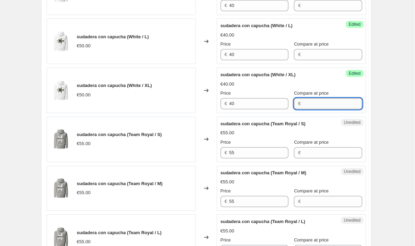
click at [334, 104] on input "Compare at price" at bounding box center [332, 103] width 59 height 11
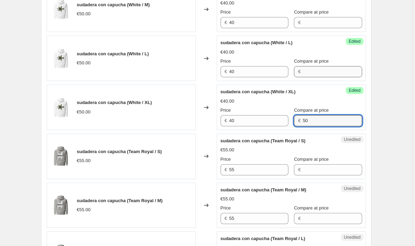
type input "50"
click at [334, 72] on input "Compare at price" at bounding box center [332, 71] width 59 height 11
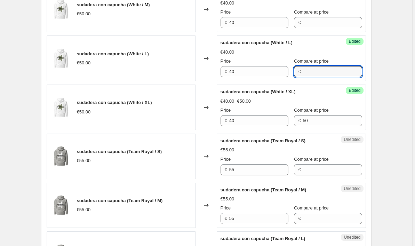
paste input "50"
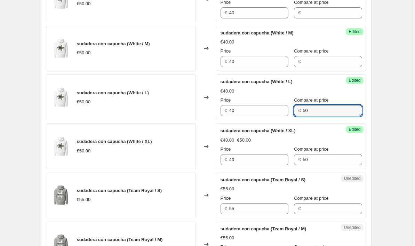
scroll to position [923, 0]
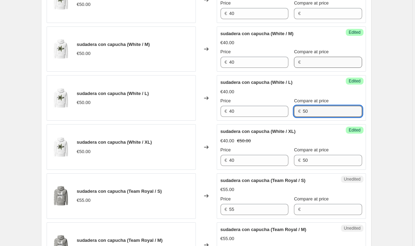
type input "50"
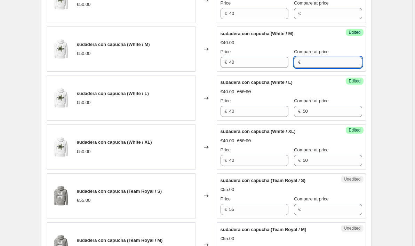
click at [323, 64] on input "Compare at price" at bounding box center [332, 62] width 59 height 11
paste input "50"
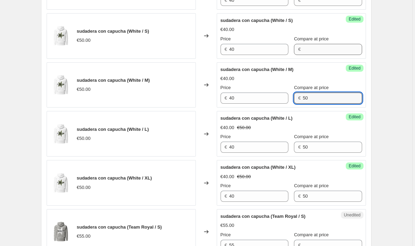
type input "50"
click at [326, 50] on input "Compare at price" at bounding box center [332, 49] width 59 height 11
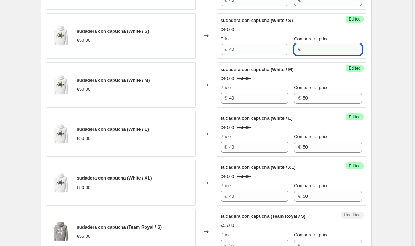
paste input "50"
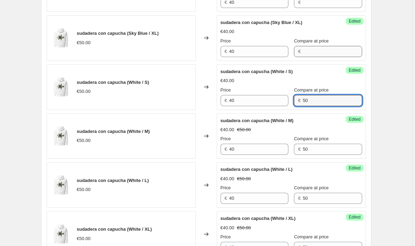
type input "50"
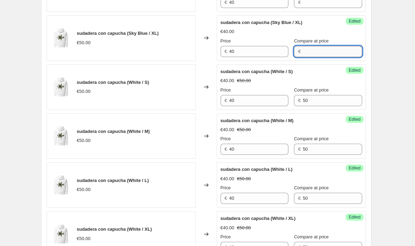
click at [326, 50] on input "Compare at price" at bounding box center [332, 51] width 59 height 11
paste input "50"
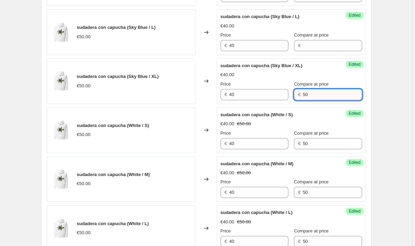
scroll to position [790, 0]
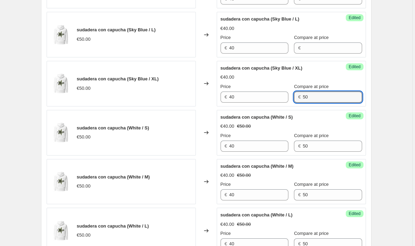
type input "50"
click at [326, 55] on div "Success Edited sudadera con capucha (Sky Blue / L) €40.00 Price € 40 Compare at…" at bounding box center [291, 35] width 149 height 46
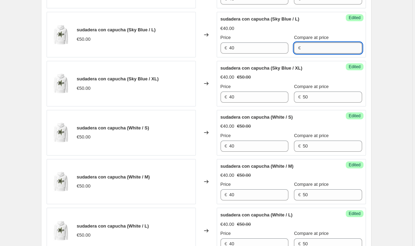
click at [326, 52] on input "Compare at price" at bounding box center [332, 47] width 59 height 11
paste input "50"
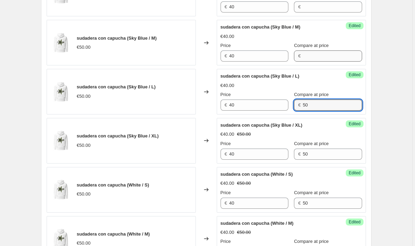
type input "50"
click at [326, 57] on input "Compare at price" at bounding box center [332, 55] width 59 height 11
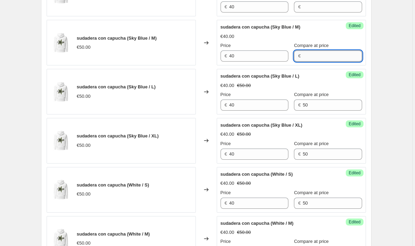
paste input "50"
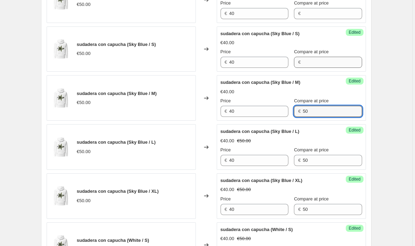
type input "50"
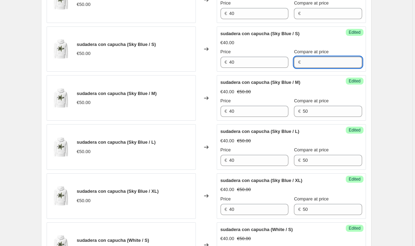
click at [326, 58] on input "Compare at price" at bounding box center [332, 62] width 59 height 11
paste input "50"
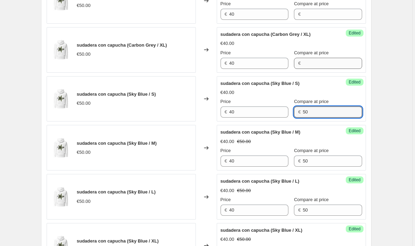
type input "50"
click at [326, 58] on input "Compare at price" at bounding box center [332, 63] width 59 height 11
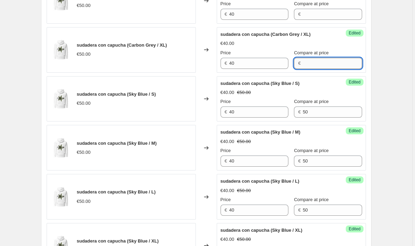
paste input "50"
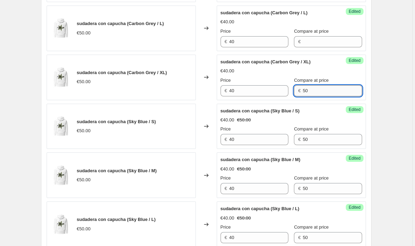
scroll to position [578, 0]
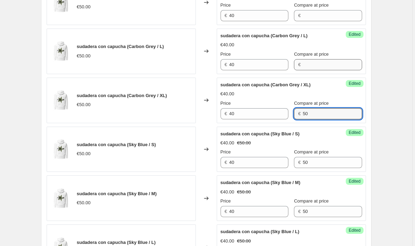
type input "50"
click at [326, 60] on input "Compare at price" at bounding box center [332, 64] width 59 height 11
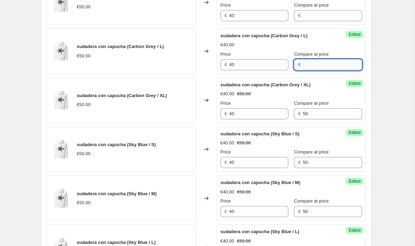
paste input "50"
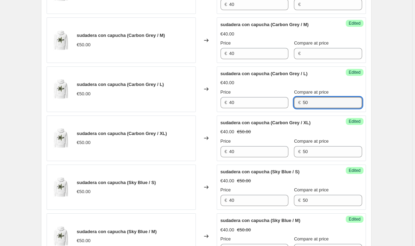
type input "50"
click at [326, 61] on div "Success Edited sudadera con capucha (Carbon Grey / M) €40.00 Price € 40 Compare…" at bounding box center [291, 40] width 149 height 46
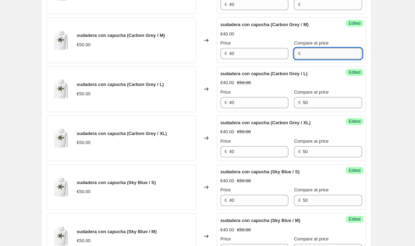
click at [326, 56] on input "Compare at price" at bounding box center [332, 53] width 59 height 11
paste input "50"
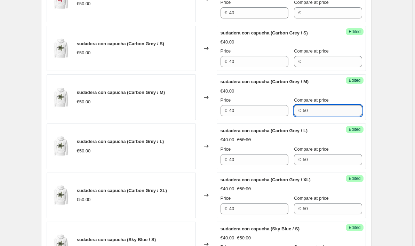
scroll to position [479, 0]
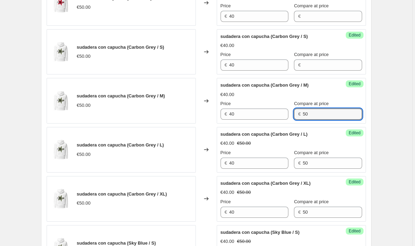
type input "50"
click at [325, 59] on div "Compare at price €" at bounding box center [328, 60] width 68 height 19
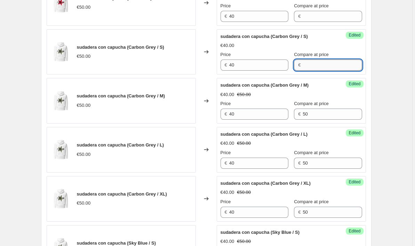
click at [326, 70] on input "Compare at price" at bounding box center [332, 64] width 59 height 11
paste input "50"
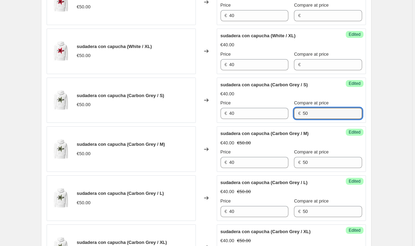
type input "50"
click at [326, 73] on div "Success Edited sudadera con capucha (White / XL) €40.00 Price € 40 Compare at p…" at bounding box center [291, 52] width 149 height 46
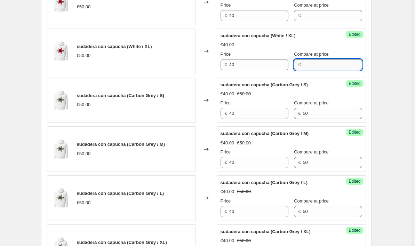
click at [326, 66] on input "Compare at price" at bounding box center [332, 64] width 59 height 11
paste input "50"
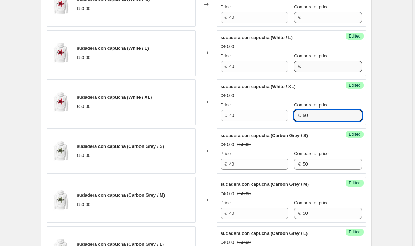
type input "50"
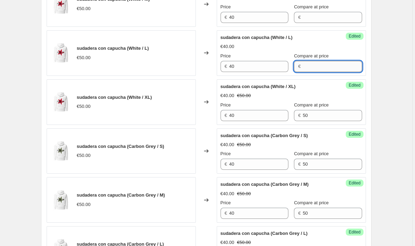
click at [326, 69] on input "Compare at price" at bounding box center [332, 66] width 59 height 11
paste input "50"
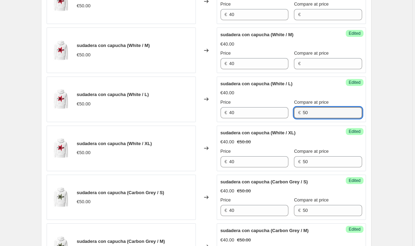
type input "50"
click at [326, 70] on div "Success Edited sudadera con capucha (White / M) €40.00 Price € 40 Compare at pr…" at bounding box center [291, 50] width 149 height 46
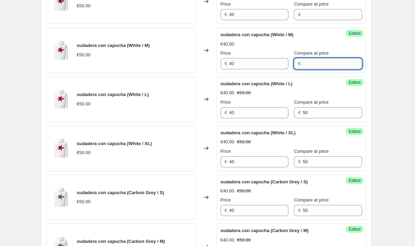
click at [327, 63] on input "Compare at price" at bounding box center [332, 63] width 59 height 11
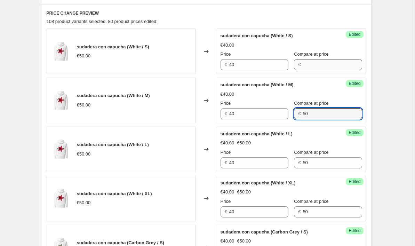
type input "50"
click at [327, 69] on input "Compare at price" at bounding box center [332, 64] width 59 height 11
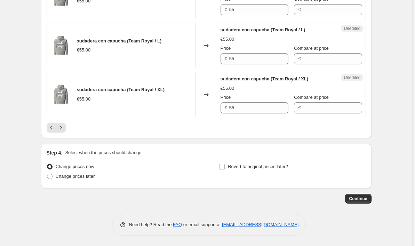
scroll to position [1171, 0]
type input "50"
click at [54, 127] on icon "Previous" at bounding box center [51, 127] width 7 height 7
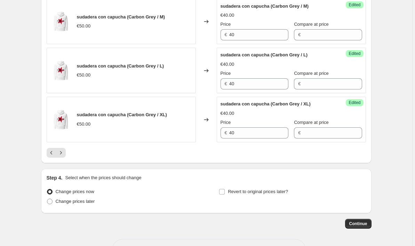
scroll to position [1147, 0]
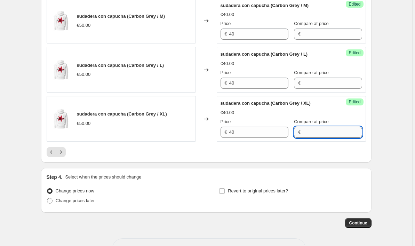
click at [318, 135] on input "Compare at price" at bounding box center [332, 132] width 59 height 11
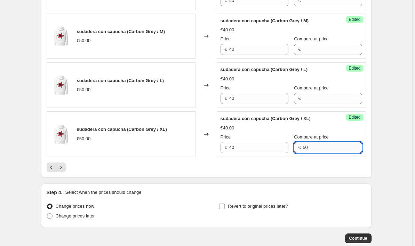
scroll to position [1122, 0]
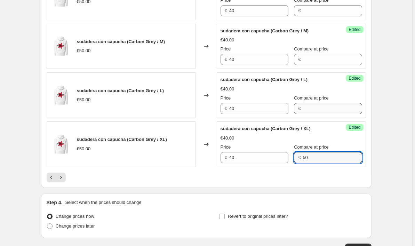
type input "50"
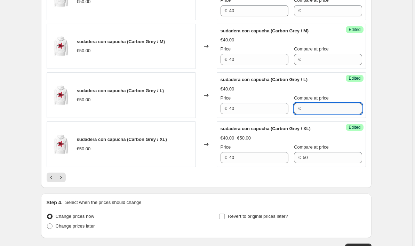
click at [325, 110] on input "Compare at price" at bounding box center [332, 108] width 59 height 11
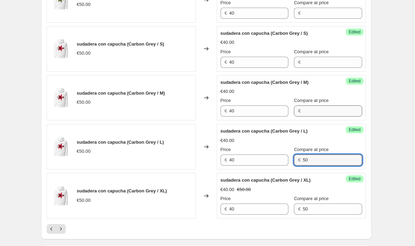
type input "50"
click at [325, 112] on input "Compare at price" at bounding box center [332, 110] width 59 height 11
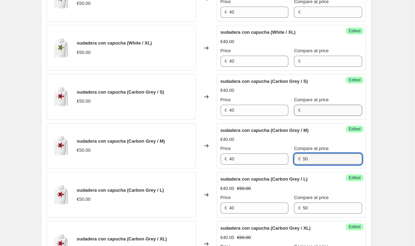
type input "50"
click at [327, 109] on input "Compare at price" at bounding box center [332, 110] width 59 height 11
type input "50"
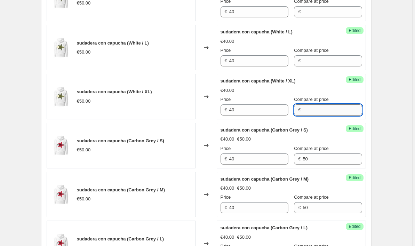
click at [327, 109] on input "Compare at price" at bounding box center [332, 109] width 59 height 11
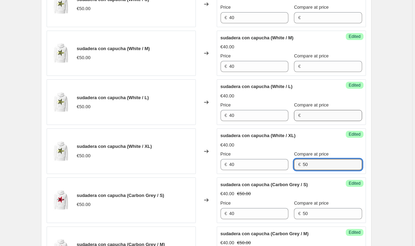
type input "50"
click at [326, 119] on input "Compare at price" at bounding box center [332, 115] width 59 height 11
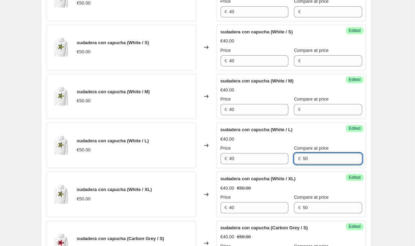
scroll to position [875, 0]
type input "50"
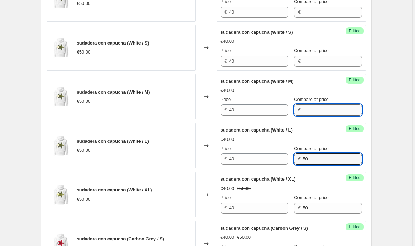
click at [326, 113] on input "Compare at price" at bounding box center [332, 109] width 59 height 11
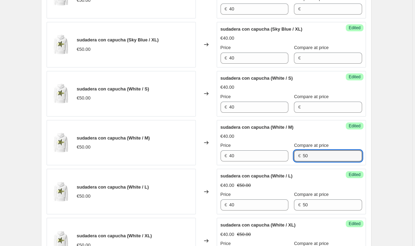
scroll to position [829, 0]
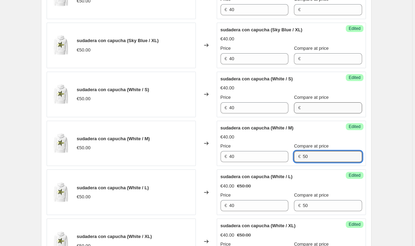
type input "50"
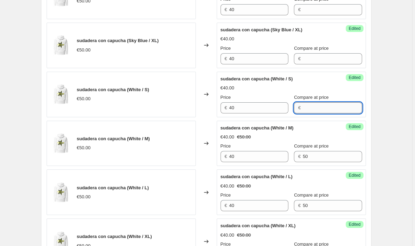
click at [327, 105] on input "Compare at price" at bounding box center [332, 107] width 59 height 11
type input "50"
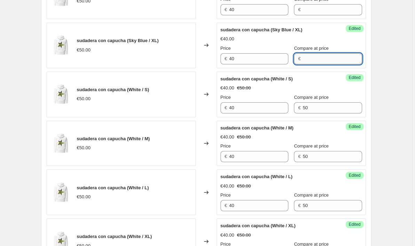
click at [333, 56] on input "Compare at price" at bounding box center [332, 58] width 59 height 11
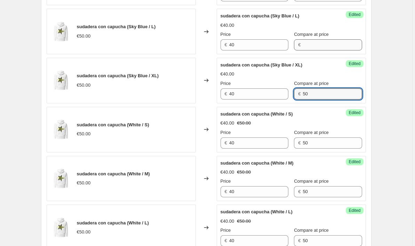
type input "50"
click at [337, 45] on input "Compare at price" at bounding box center [332, 44] width 59 height 11
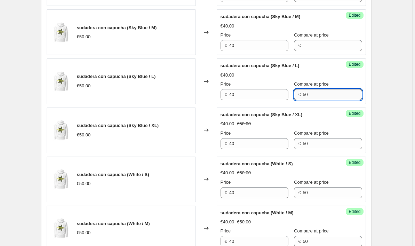
scroll to position [683, 0]
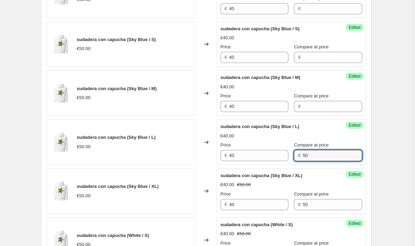
type input "50"
click at [330, 115] on div "Success Edited sudadera con capucha (Sky Blue / M) €40.00 Price € 40 Compare at…" at bounding box center [291, 93] width 149 height 46
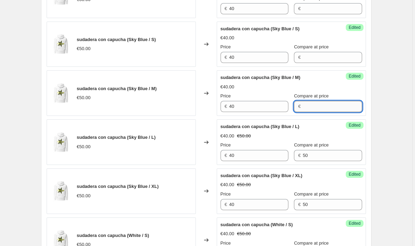
click at [330, 108] on input "Compare at price" at bounding box center [332, 106] width 59 height 11
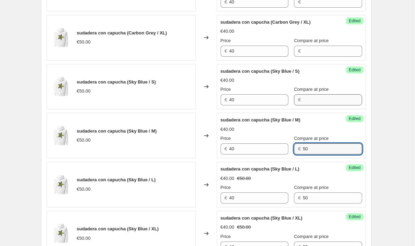
type input "50"
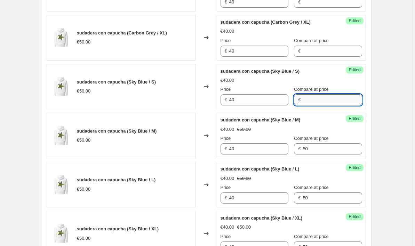
click at [330, 104] on input "Compare at price" at bounding box center [332, 99] width 59 height 11
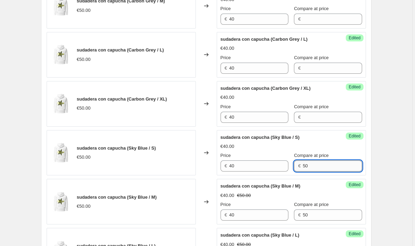
scroll to position [527, 0]
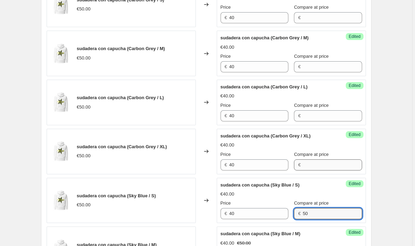
type input "50"
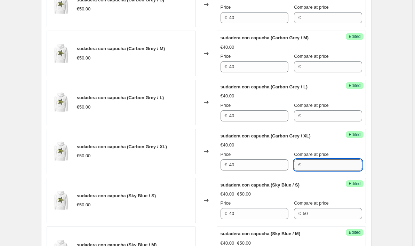
click at [327, 165] on input "Compare at price" at bounding box center [332, 164] width 59 height 11
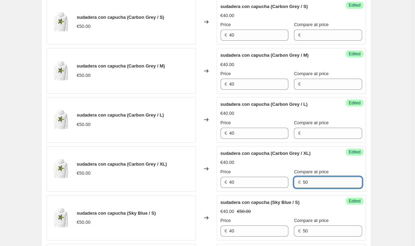
scroll to position [509, 0]
type input "50"
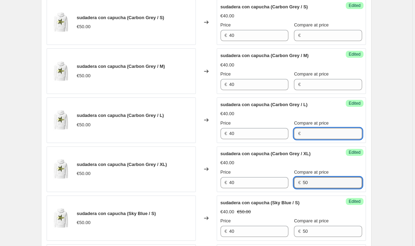
click at [334, 133] on input "Compare at price" at bounding box center [332, 133] width 59 height 11
type input "50"
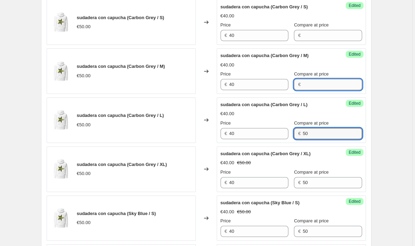
click at [348, 83] on input "Compare at price" at bounding box center [332, 84] width 59 height 11
type input "50"
click at [344, 49] on div "Success Edited sudadera con capucha (Carbon Grey / M) €40.00 Price € 40 Compare…" at bounding box center [291, 71] width 149 height 46
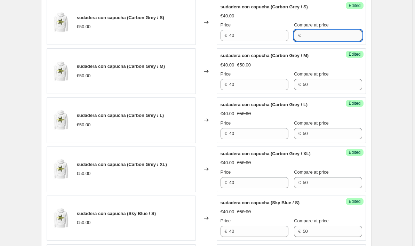
click at [343, 39] on input "Compare at price" at bounding box center [332, 35] width 59 height 11
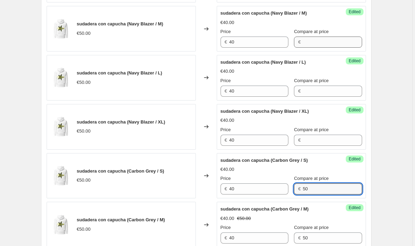
scroll to position [350, 0]
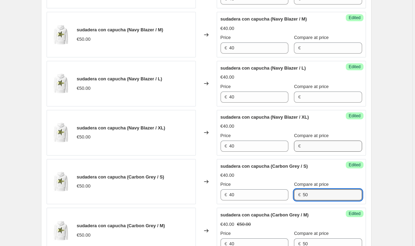
type input "50"
click at [326, 145] on input "Compare at price" at bounding box center [332, 146] width 59 height 11
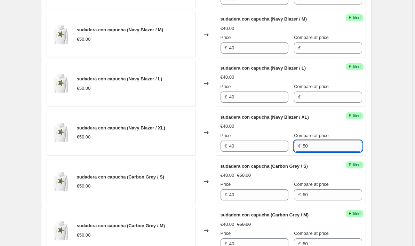
type input "50"
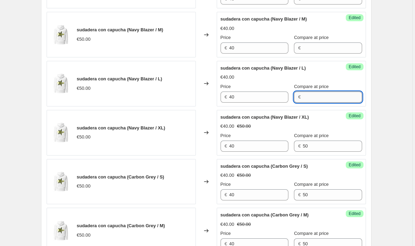
click at [327, 95] on input "Compare at price" at bounding box center [332, 96] width 59 height 11
type input "50"
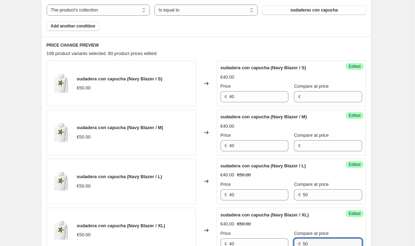
scroll to position [194, 0]
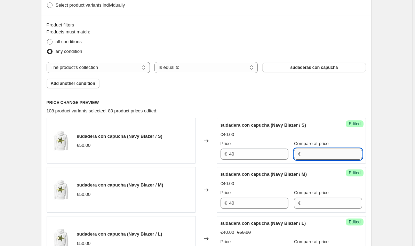
click at [324, 157] on input "Compare at price" at bounding box center [332, 154] width 59 height 11
type input "50"
click at [321, 212] on div "Success Edited sudadera con capucha (Navy Blazer / M) €40.00 Price € 40 Compare…" at bounding box center [291, 190] width 149 height 46
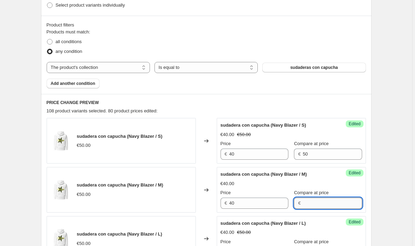
click at [321, 203] on input "Compare at price" at bounding box center [332, 203] width 59 height 11
type input "50"
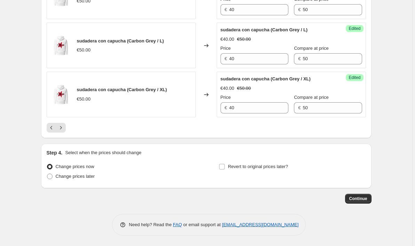
scroll to position [1171, 0]
click at [50, 127] on icon "Previous" at bounding box center [51, 127] width 7 height 7
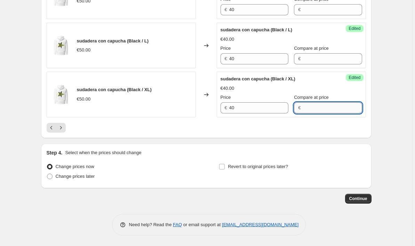
click at [319, 108] on input "Compare at price" at bounding box center [332, 107] width 59 height 11
type input "50"
click at [322, 62] on input "Compare at price" at bounding box center [332, 58] width 59 height 11
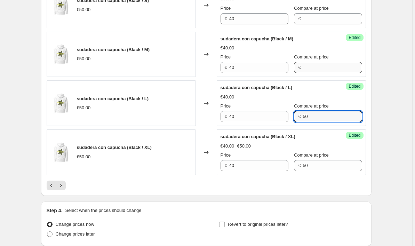
type input "50"
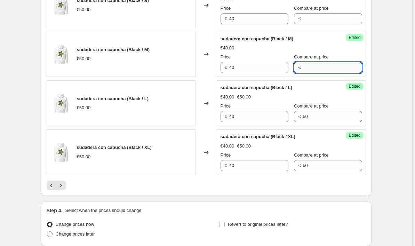
click at [322, 62] on input "Compare at price" at bounding box center [332, 67] width 59 height 11
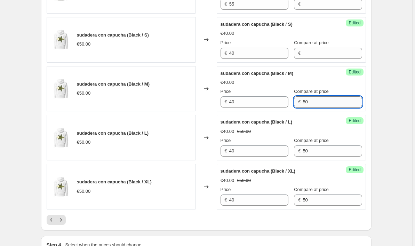
scroll to position [1077, 0]
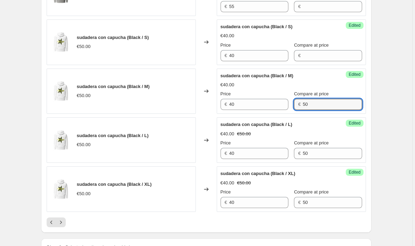
type input "50"
click at [322, 62] on div "Success Edited [PERSON_NAME] con capucha (Black / S) €40.00 Price € 40 Compare …" at bounding box center [291, 42] width 149 height 46
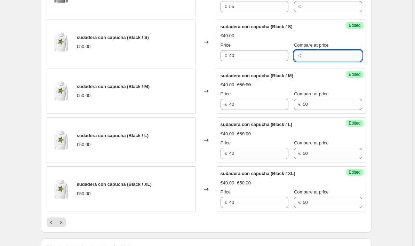
click at [322, 59] on input "Compare at price" at bounding box center [332, 55] width 59 height 11
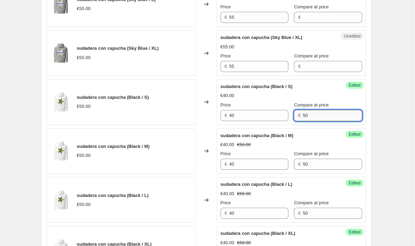
scroll to position [1013, 0]
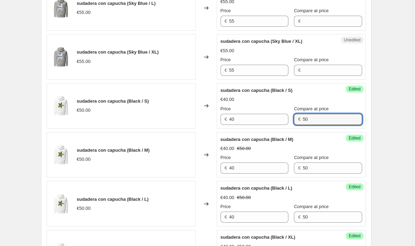
type input "50"
click at [322, 59] on span "Compare at price" at bounding box center [311, 59] width 35 height 5
click at [322, 65] on input "Compare at price" at bounding box center [332, 70] width 59 height 11
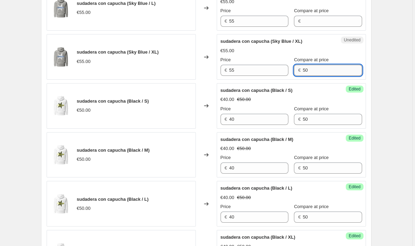
type input "5"
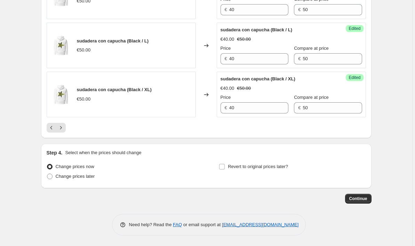
scroll to position [1171, 0]
click at [52, 127] on icon "Previous" at bounding box center [51, 127] width 2 height 3
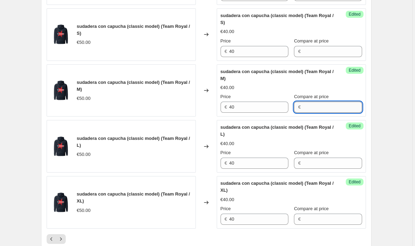
click at [323, 111] on input "Compare at price" at bounding box center [332, 107] width 59 height 11
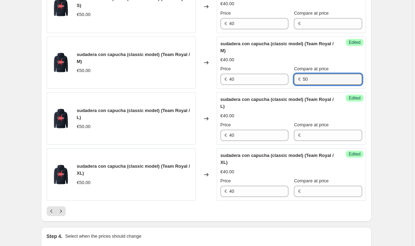
scroll to position [1201, 0]
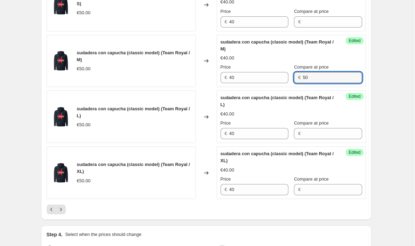
type input "50"
click at [324, 142] on div "Success Edited sudadera con capucha (classic model) (Team Royal / L) €40.00 Pri…" at bounding box center [291, 116] width 149 height 53
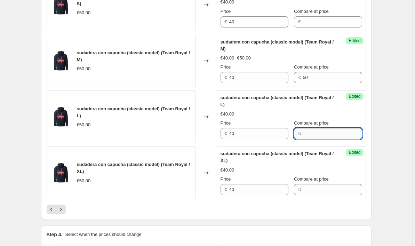
click at [326, 137] on input "Compare at price" at bounding box center [332, 133] width 59 height 11
type input "50"
click at [334, 193] on input "Compare at price" at bounding box center [332, 189] width 59 height 11
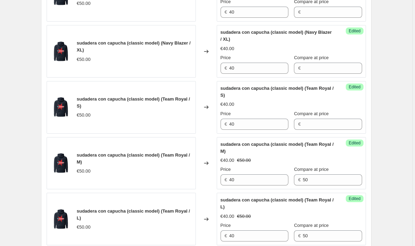
scroll to position [1078, 0]
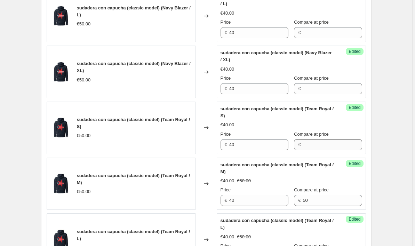
type input "50"
click at [332, 142] on input "Compare at price" at bounding box center [332, 144] width 59 height 11
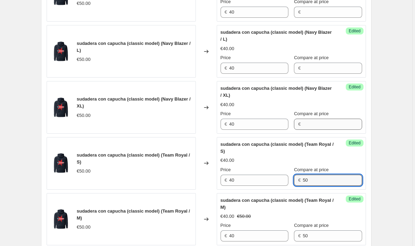
type input "50"
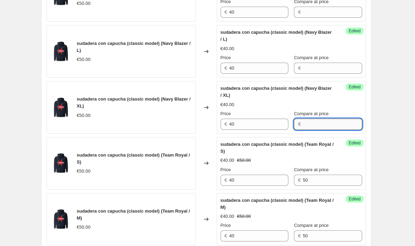
click at [337, 125] on input "Compare at price" at bounding box center [332, 124] width 59 height 11
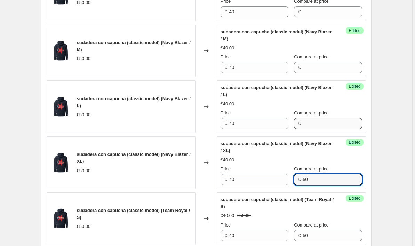
type input "50"
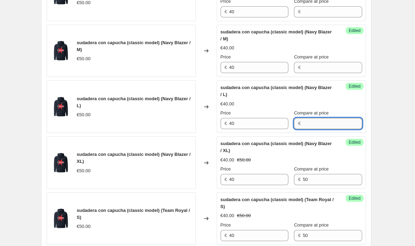
click at [337, 125] on input "Compare at price" at bounding box center [332, 123] width 59 height 11
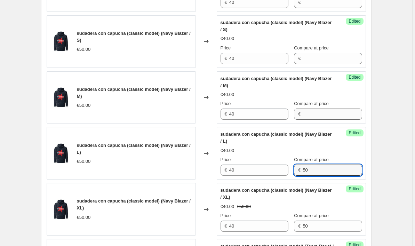
scroll to position [940, 0]
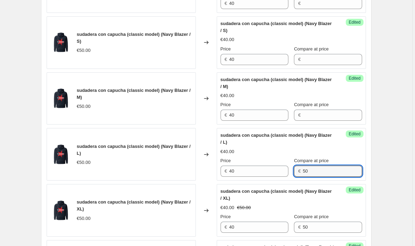
type input "50"
click at [339, 103] on div "Compare at price" at bounding box center [328, 104] width 68 height 7
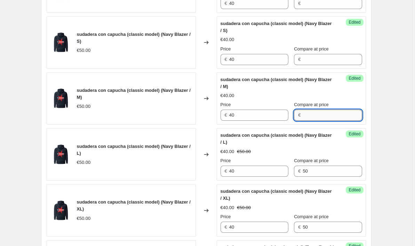
click at [339, 113] on input "Compare at price" at bounding box center [332, 115] width 59 height 11
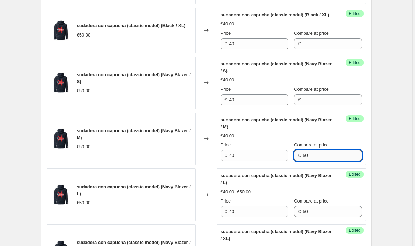
scroll to position [898, 0]
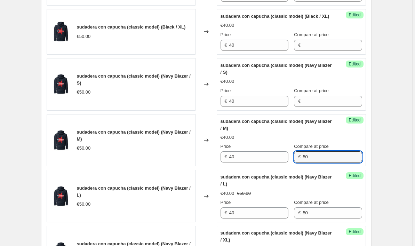
type input "50"
click at [338, 95] on div "Compare at price €" at bounding box center [328, 96] width 68 height 19
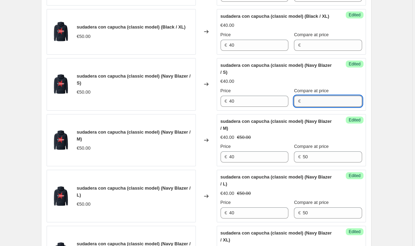
click at [339, 100] on input "Compare at price" at bounding box center [332, 101] width 59 height 11
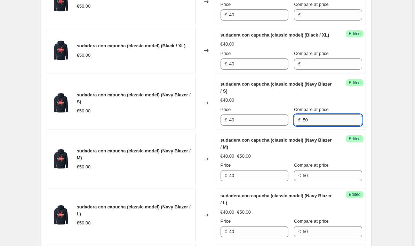
scroll to position [850, 0]
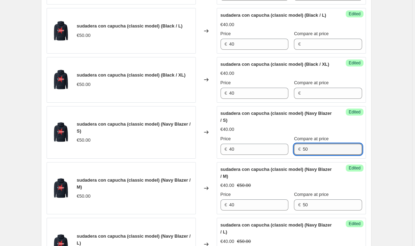
type input "50"
click at [339, 100] on div "Success Edited sudadera con capucha (classic model) (Black / XL) €40.00 Price €…" at bounding box center [291, 80] width 149 height 46
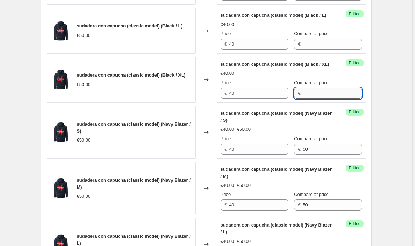
click at [339, 93] on input "Compare at price" at bounding box center [332, 93] width 59 height 11
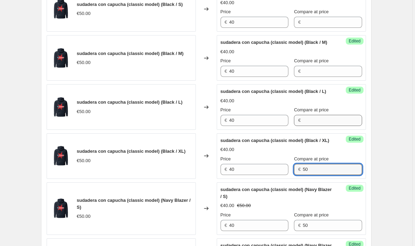
type input "50"
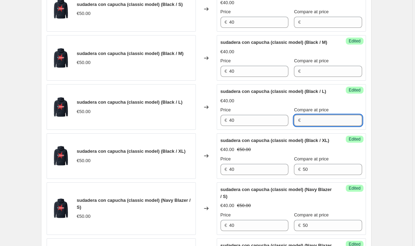
click at [333, 119] on input "Compare at price" at bounding box center [332, 120] width 59 height 11
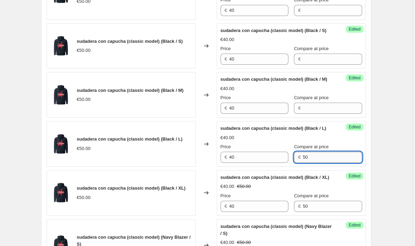
scroll to position [734, 0]
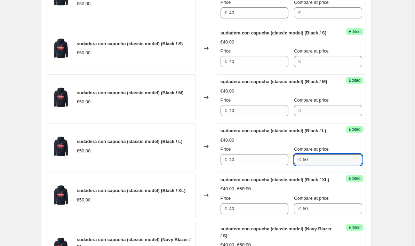
type input "50"
click at [333, 119] on div "Success Edited [PERSON_NAME] con capucha (classic model) (Black / M) €40.00 Pri…" at bounding box center [291, 97] width 149 height 46
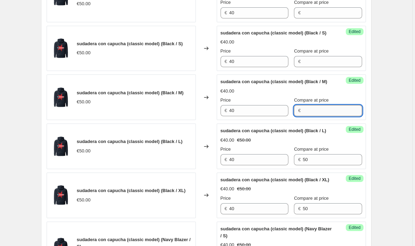
click at [331, 113] on input "Compare at price" at bounding box center [332, 110] width 59 height 11
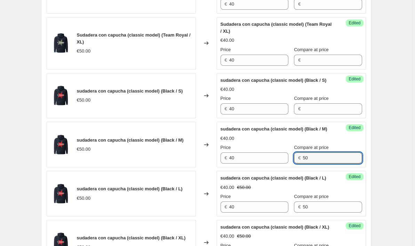
scroll to position [688, 0]
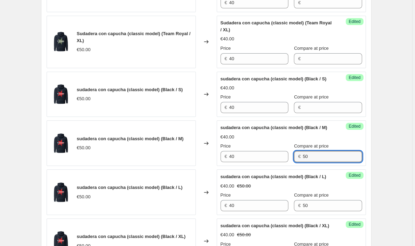
type input "50"
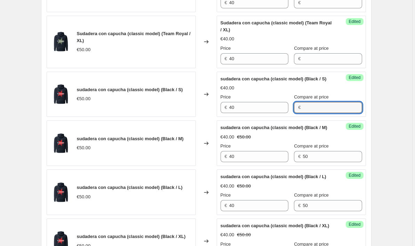
click at [331, 113] on input "Compare at price" at bounding box center [332, 107] width 59 height 11
type input "50"
click at [325, 70] on div "Sudadera con capucha (classic model) (Navy Blazer / S) €50.00 Changed to Succes…" at bounding box center [206, 167] width 319 height 1087
click at [325, 68] on div "Sudadera con capucha (classic model) (Navy Blazer / S) €50.00 Changed to Succes…" at bounding box center [206, 167] width 319 height 1087
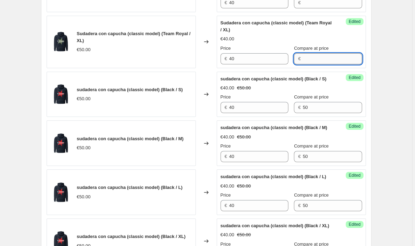
click at [325, 64] on input "Compare at price" at bounding box center [332, 58] width 59 height 11
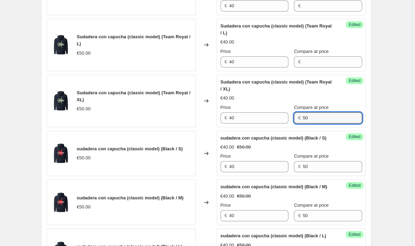
scroll to position [628, 0]
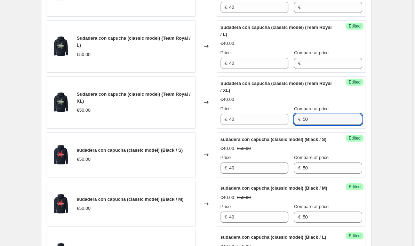
type input "5"
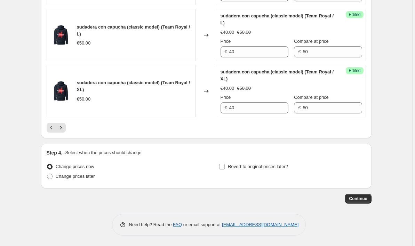
scroll to position [1283, 0]
click at [359, 197] on span "Continue" at bounding box center [358, 199] width 18 height 6
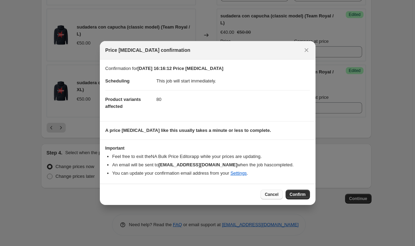
click at [272, 194] on span "Cancel" at bounding box center [272, 195] width 14 height 6
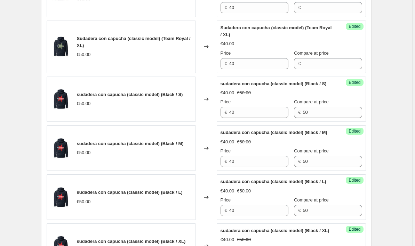
scroll to position [680, 0]
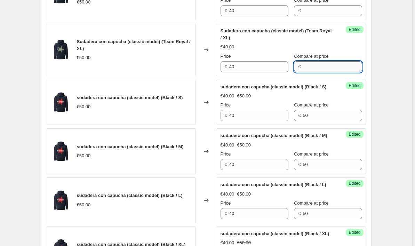
click at [316, 65] on input "Compare at price" at bounding box center [332, 66] width 59 height 11
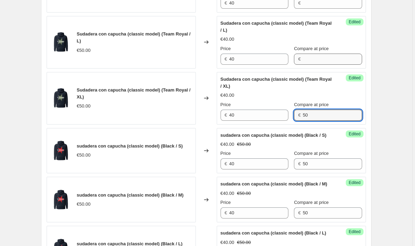
type input "50"
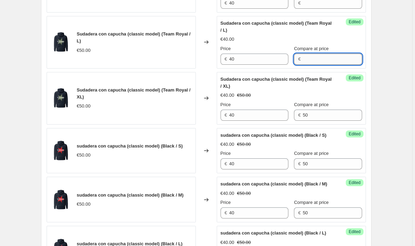
click at [318, 58] on input "Compare at price" at bounding box center [332, 59] width 59 height 11
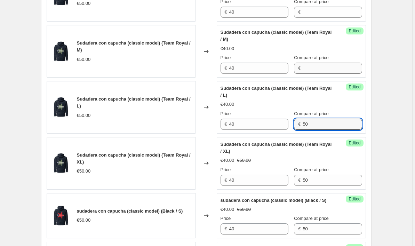
type input "50"
click at [319, 70] on input "Compare at price" at bounding box center [332, 68] width 59 height 11
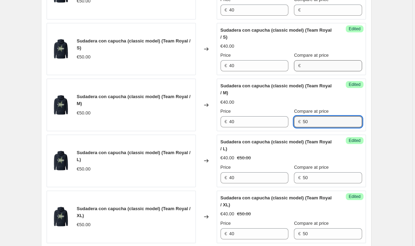
type input "50"
click at [319, 70] on input "Compare at price" at bounding box center [332, 65] width 59 height 11
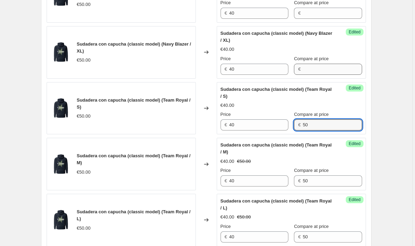
type input "50"
click at [319, 70] on input "Compare at price" at bounding box center [332, 69] width 59 height 11
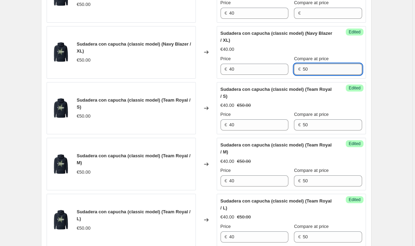
scroll to position [389, 0]
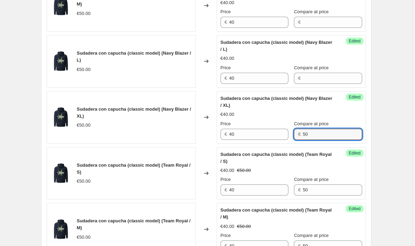
type input "50"
click at [319, 71] on label "Compare at price" at bounding box center [311, 67] width 35 height 7
click at [319, 73] on input "Compare at price" at bounding box center [332, 78] width 59 height 11
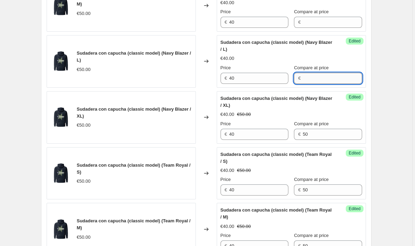
click at [319, 81] on input "Compare at price" at bounding box center [332, 78] width 59 height 11
type input "50"
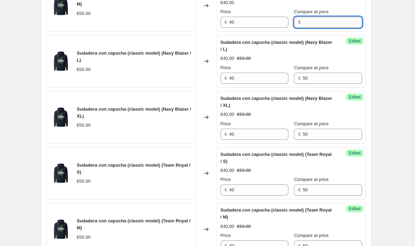
click at [312, 25] on input "Compare at price" at bounding box center [332, 22] width 59 height 11
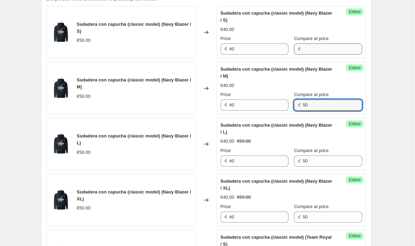
type input "50"
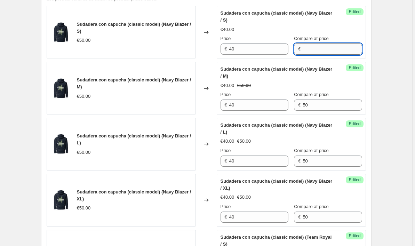
click at [316, 50] on input "Compare at price" at bounding box center [332, 48] width 59 height 11
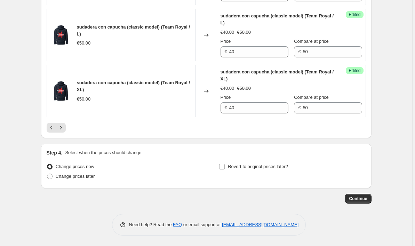
scroll to position [1283, 0]
type input "50"
click at [54, 127] on icon "Previous" at bounding box center [51, 127] width 7 height 7
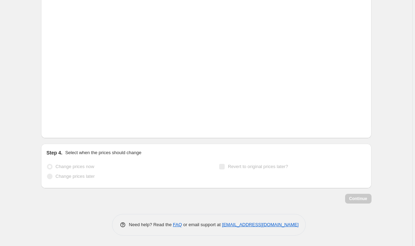
scroll to position [1171, 0]
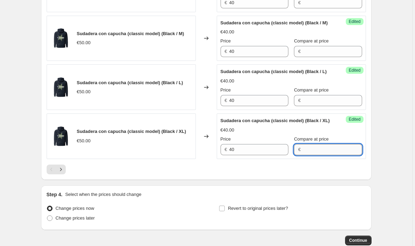
click at [322, 155] on input "Compare at price" at bounding box center [332, 149] width 59 height 11
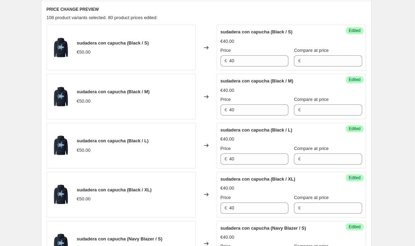
scroll to position [278, 0]
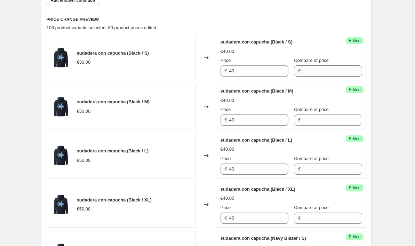
type input "50"
click at [336, 67] on input "Compare at price" at bounding box center [332, 70] width 59 height 11
type input "50"
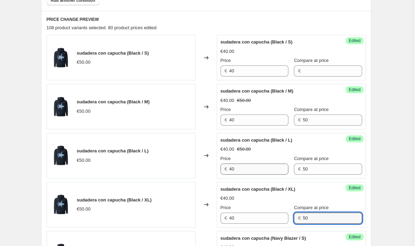
type input "50"
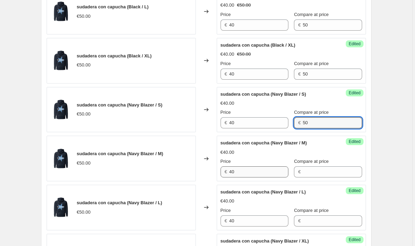
type input "50"
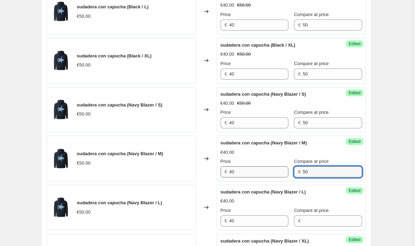
type input "50"
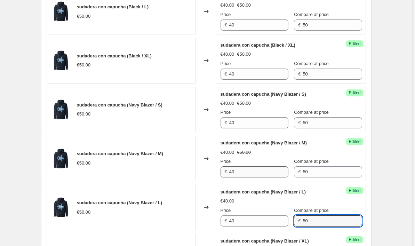
type input "50"
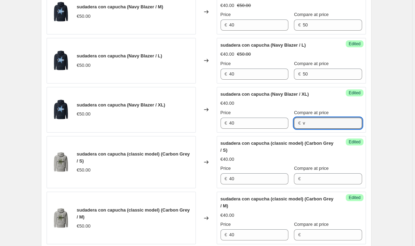
type input "v"
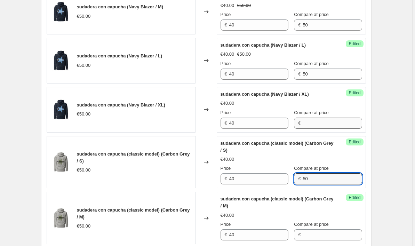
type input "50"
click at [315, 127] on input "Compare at price" at bounding box center [332, 123] width 59 height 11
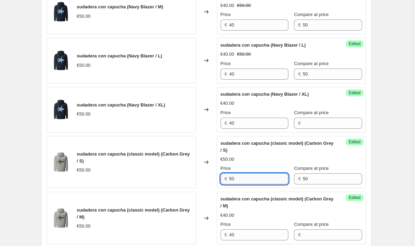
click at [241, 174] on input "50" at bounding box center [258, 178] width 59 height 11
type input "40"
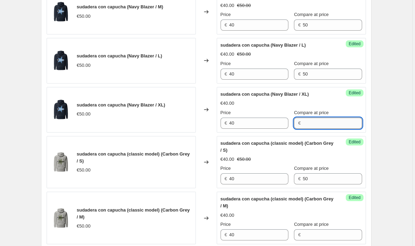
click at [320, 127] on input "Compare at price" at bounding box center [332, 123] width 59 height 11
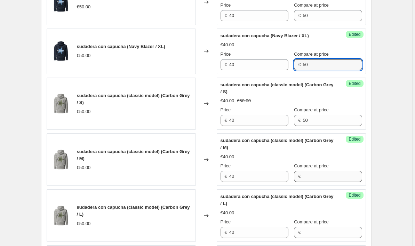
scroll to position [630, 0]
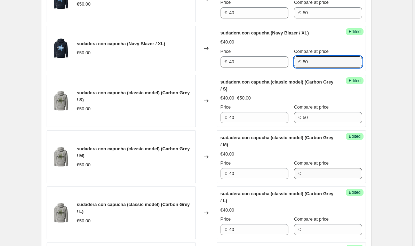
type input "50"
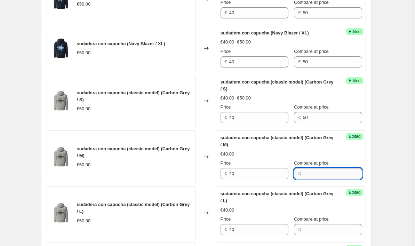
click at [324, 173] on input "Compare at price" at bounding box center [332, 173] width 59 height 11
type input "50"
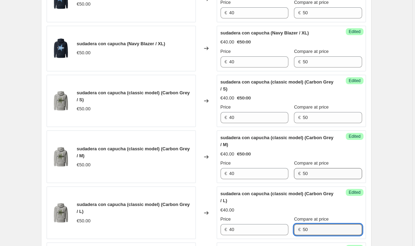
type input "50"
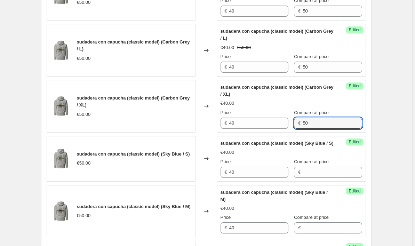
type input "50"
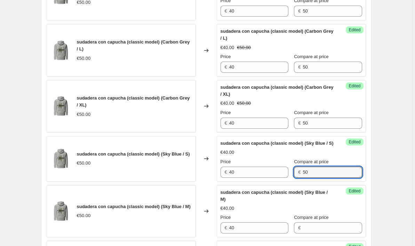
type input "50"
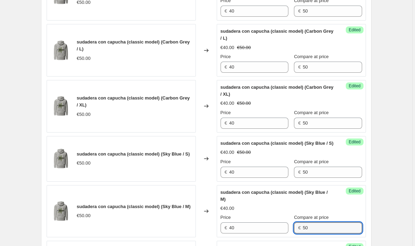
type input "50"
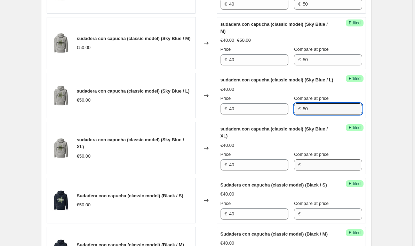
type input "50"
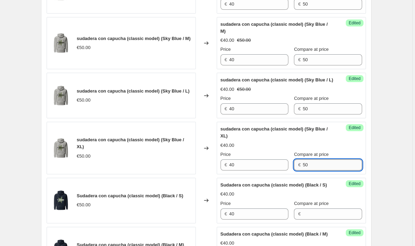
type input "50"
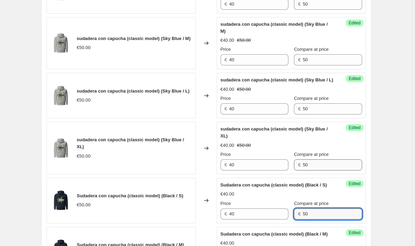
type input "50"
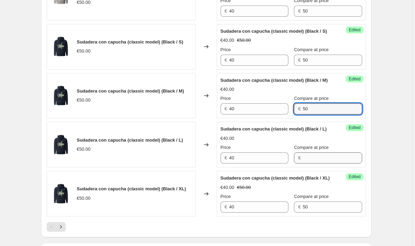
type input "50"
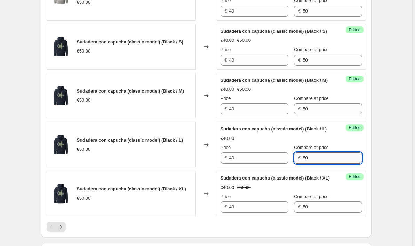
type input "50"
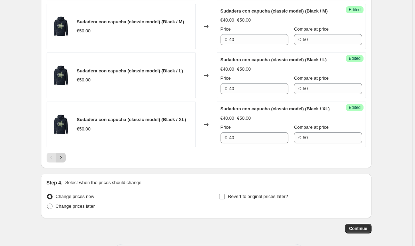
scroll to position [1194, 0]
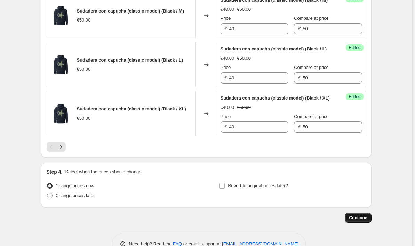
click at [366, 223] on button "Continue" at bounding box center [358, 218] width 26 height 10
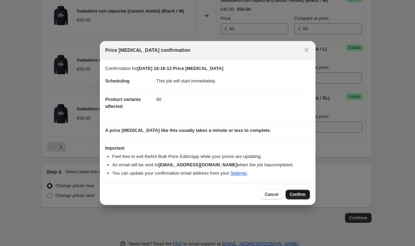
click at [305, 197] on span "Confirm" at bounding box center [298, 195] width 16 height 6
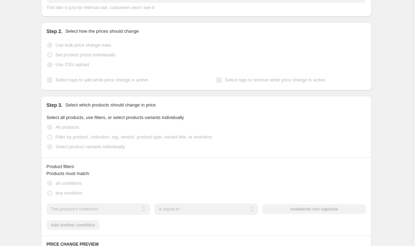
scroll to position [102, 0]
